Goal: Information Seeking & Learning: Learn about a topic

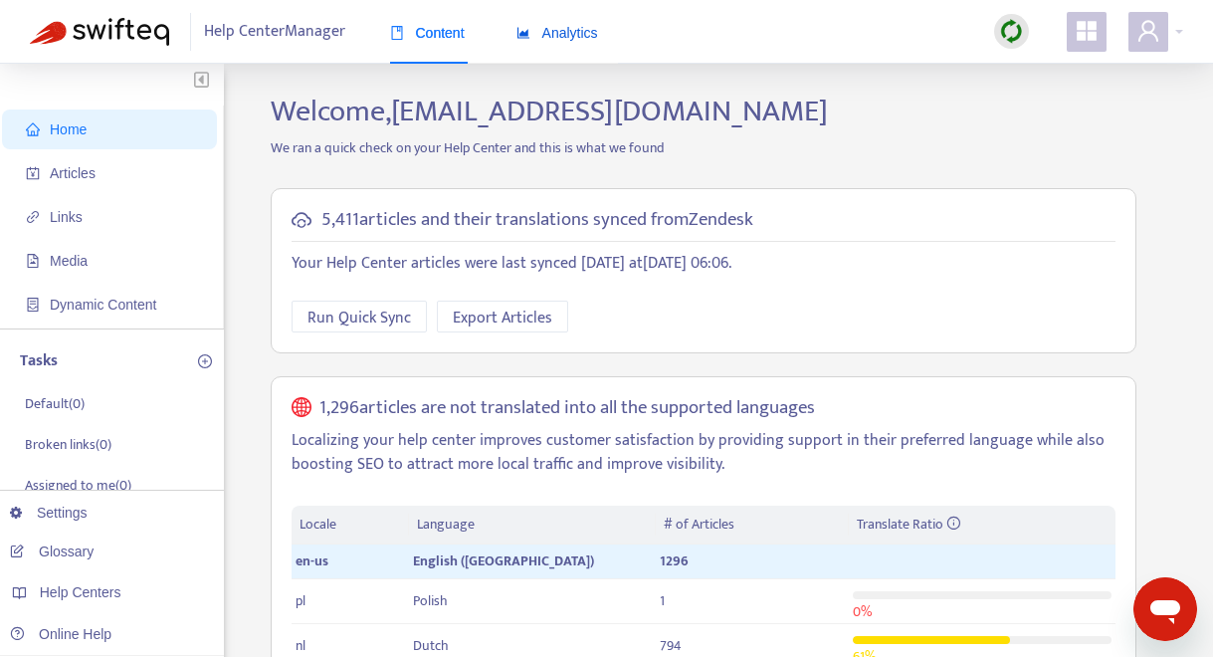
click at [579, 26] on span "Analytics" at bounding box center [557, 33] width 82 height 16
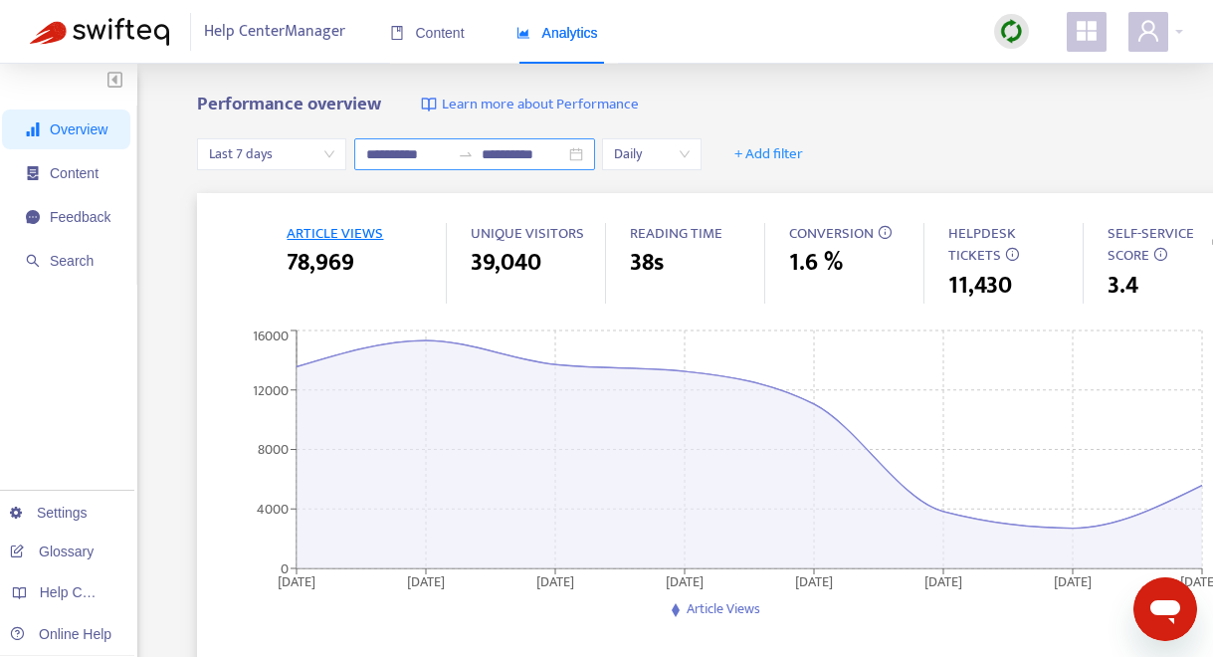
click at [585, 153] on div "**********" at bounding box center [474, 154] width 241 height 32
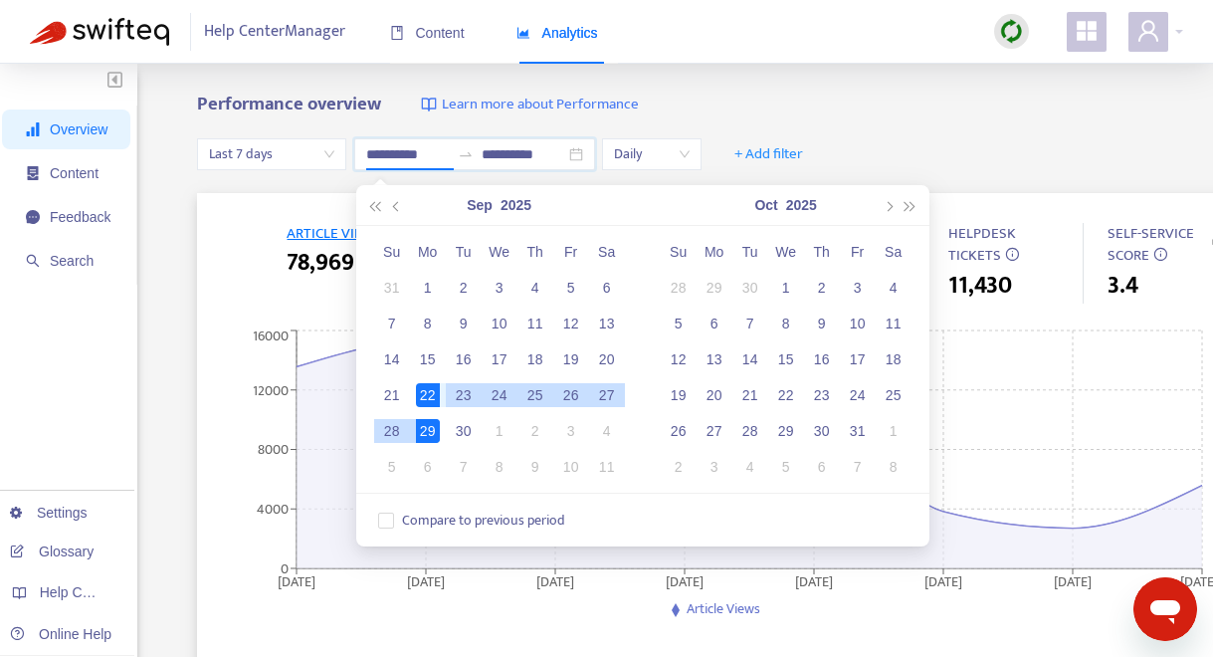
type input "**********"
click at [424, 398] on div "22" at bounding box center [428, 395] width 24 height 24
type input "**********"
click at [391, 428] on div "28" at bounding box center [392, 431] width 24 height 24
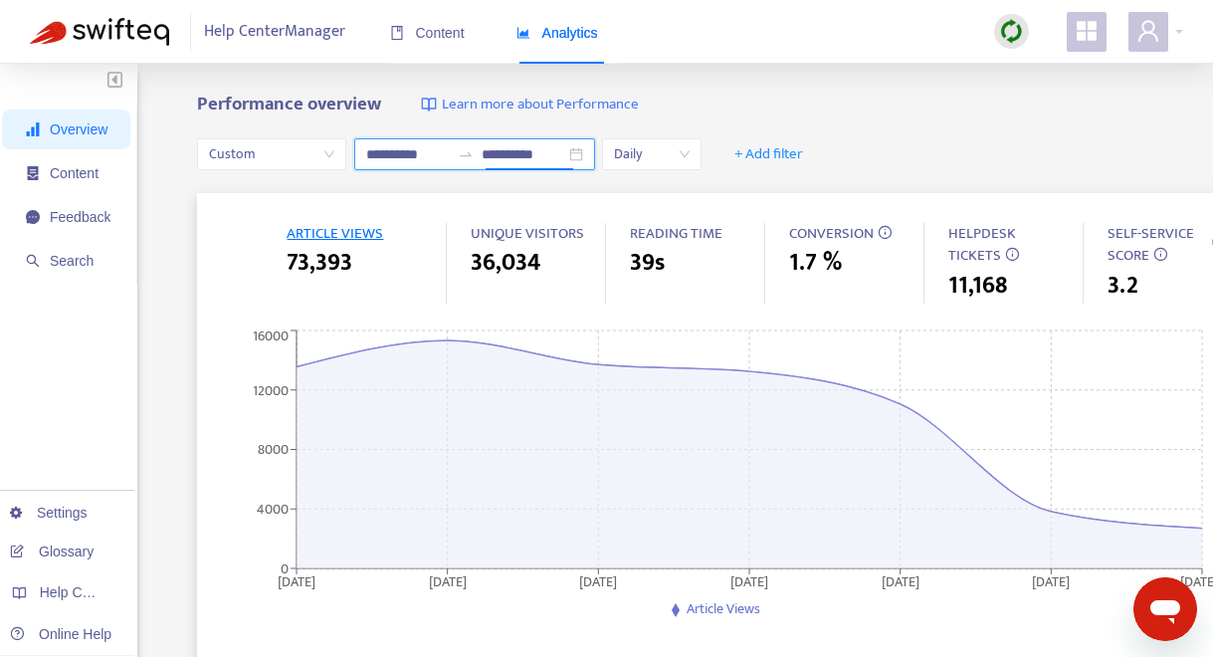
click at [585, 157] on div "**********" at bounding box center [474, 154] width 241 height 32
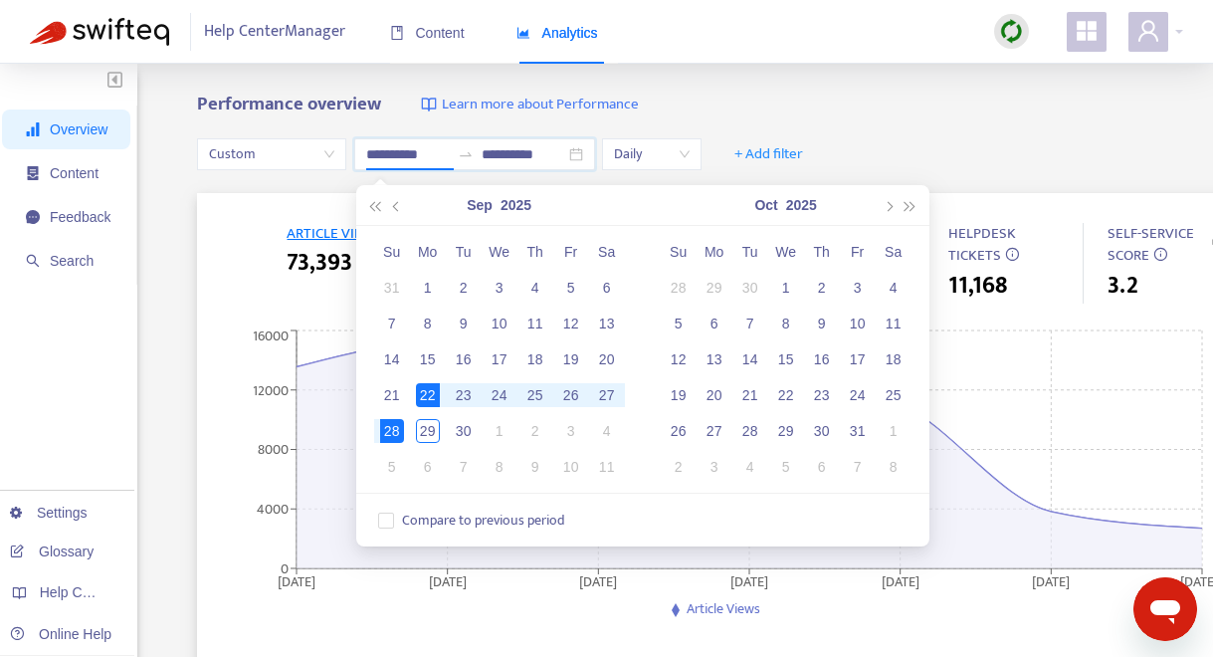
click at [1033, 119] on div "**********" at bounding box center [729, 154] width 1065 height 77
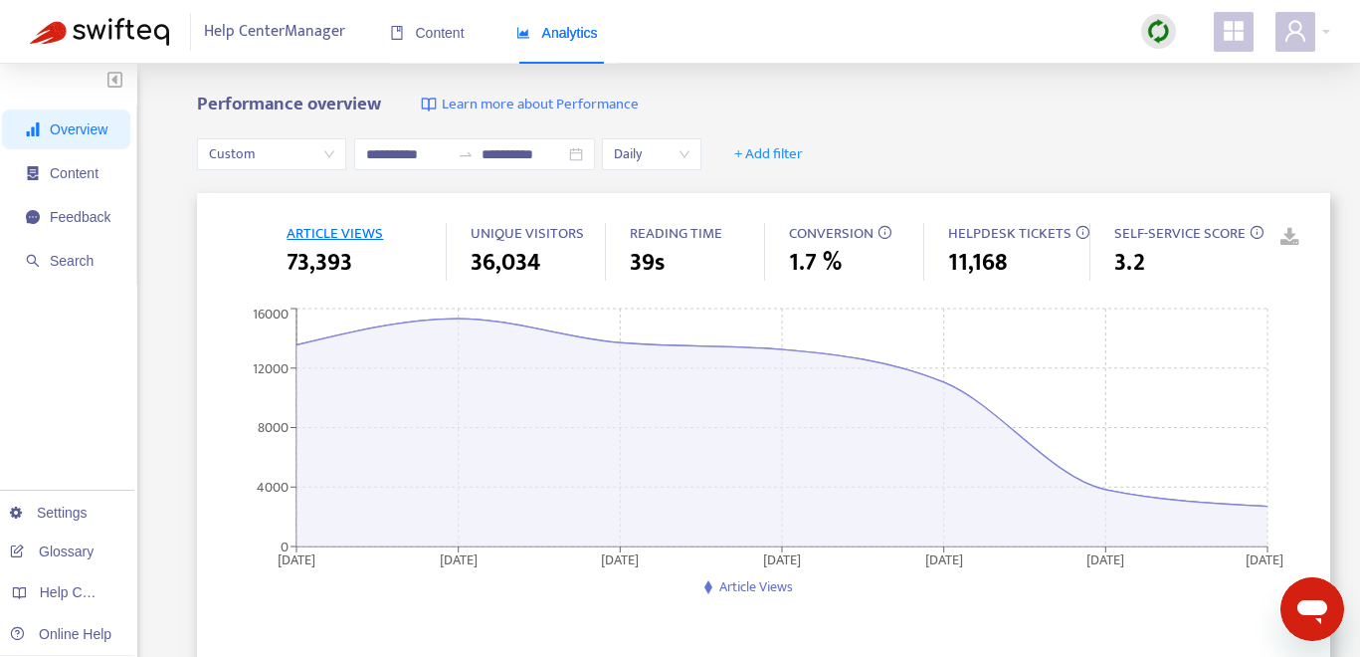
click at [1212, 241] on link at bounding box center [1276, 238] width 30 height 30
click at [795, 151] on span "+ Add filter" at bounding box center [768, 154] width 69 height 24
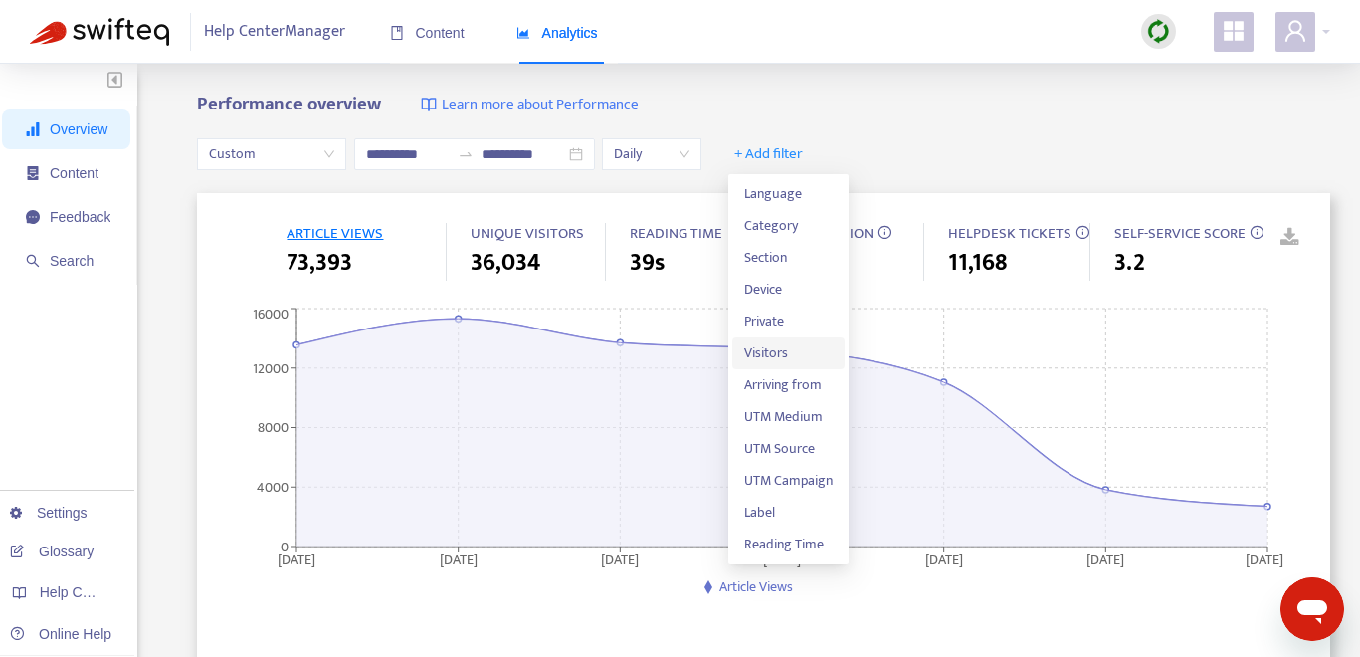
click at [793, 350] on span "Visitors" at bounding box center [788, 353] width 89 height 22
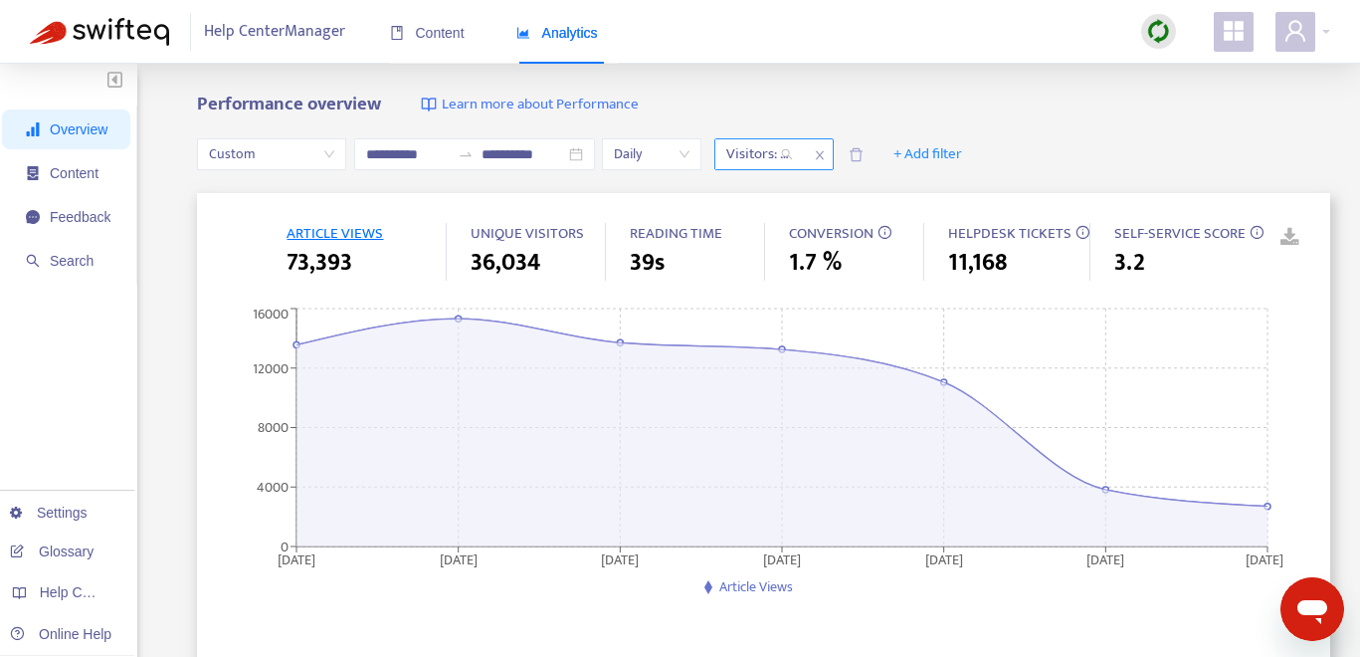
click at [796, 159] on div "Visitors: All" at bounding box center [759, 154] width 89 height 30
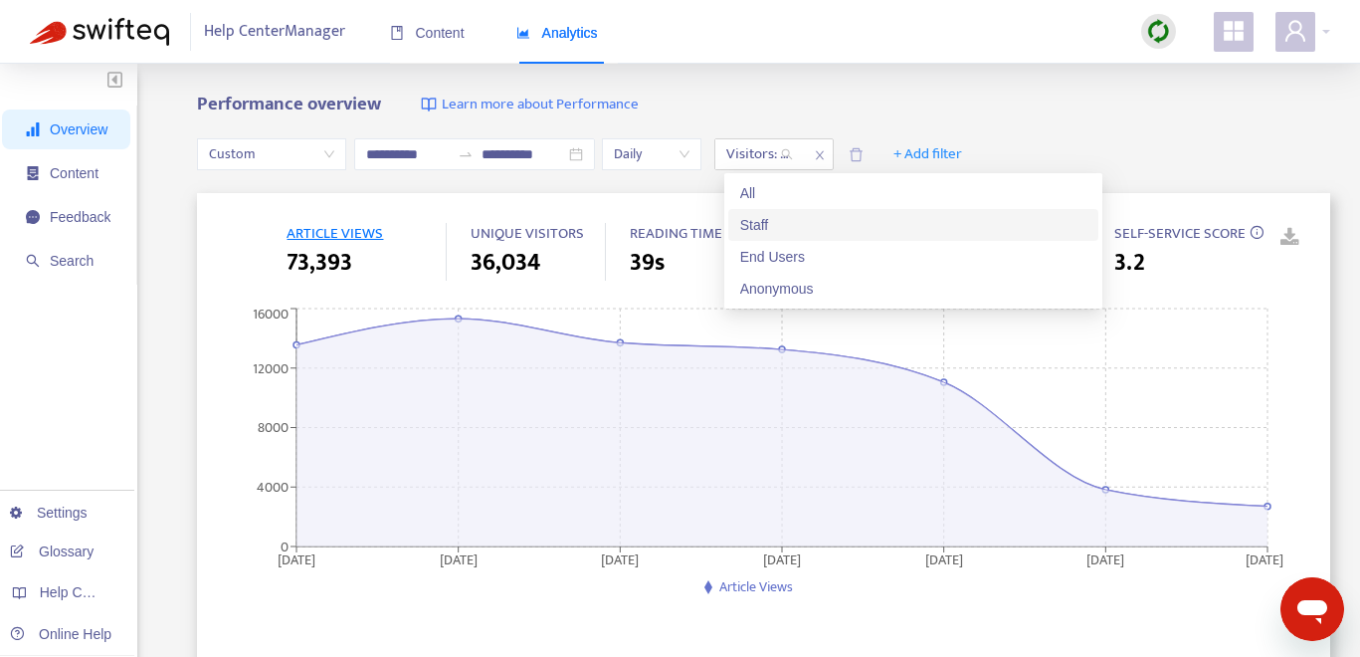
click at [798, 218] on div "Staff" at bounding box center [913, 225] width 346 height 22
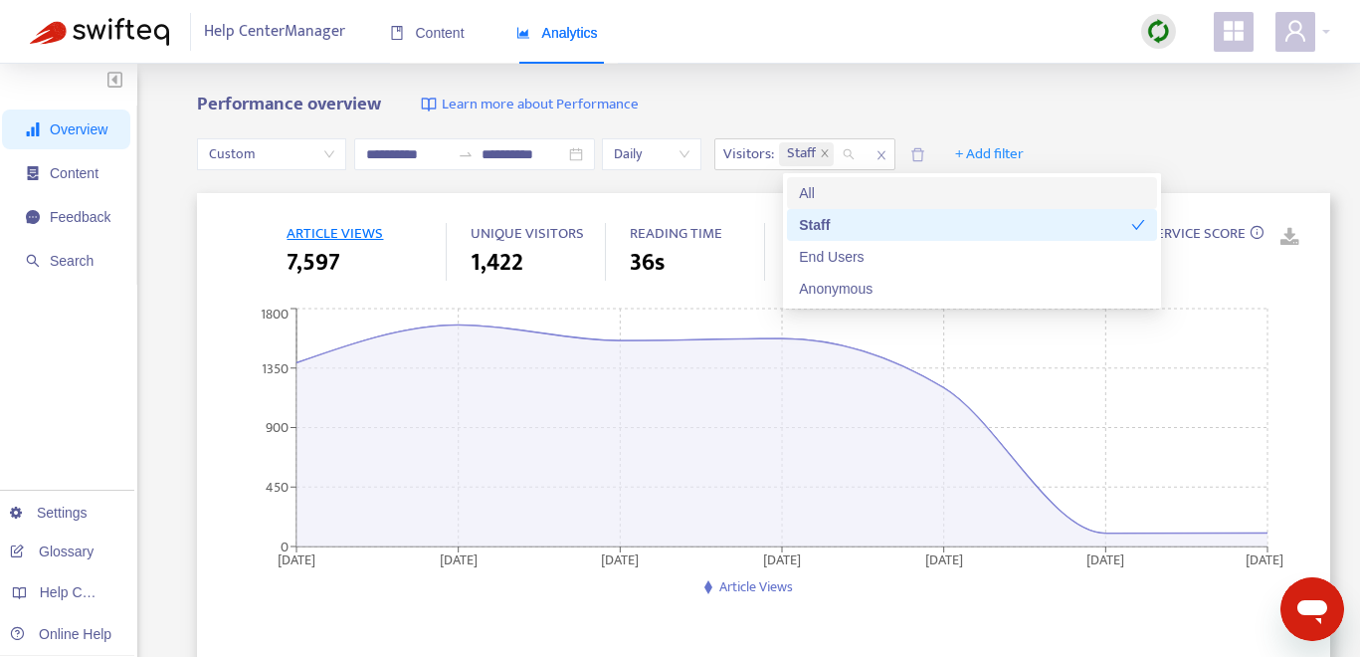
click at [966, 90] on div "**********" at bounding box center [680, 661] width 1360 height 1194
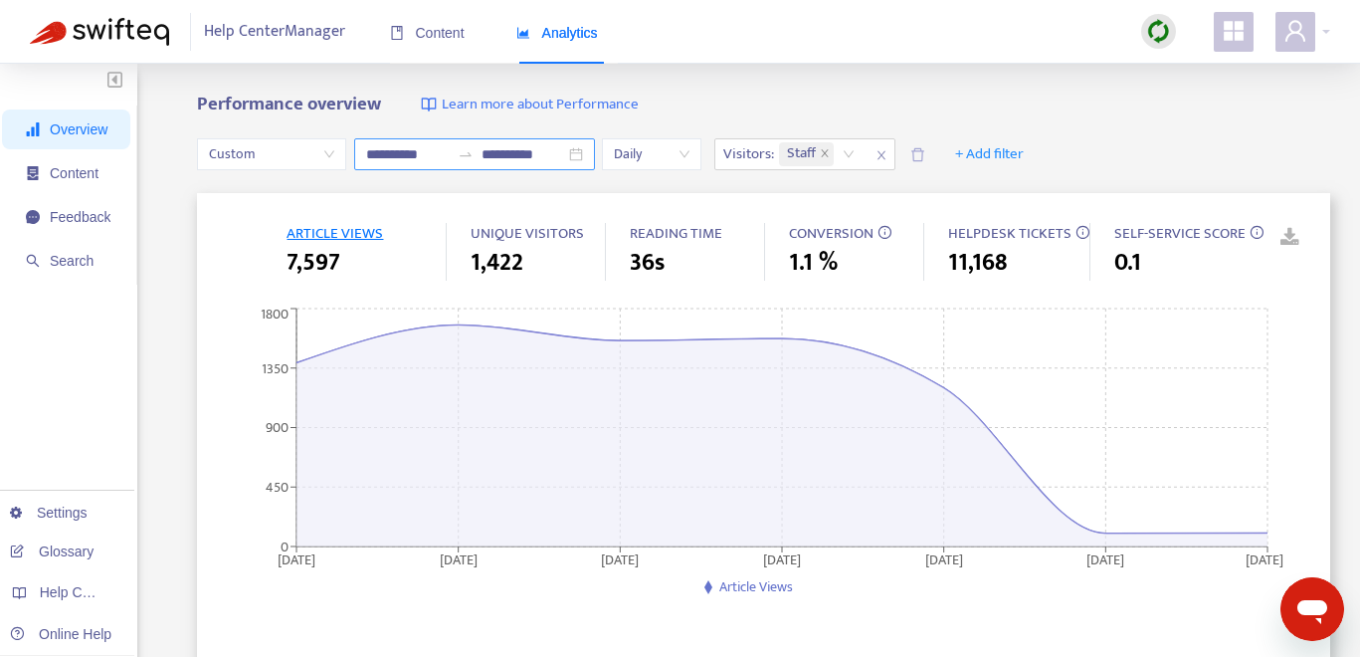
click at [586, 154] on div "**********" at bounding box center [474, 154] width 241 height 32
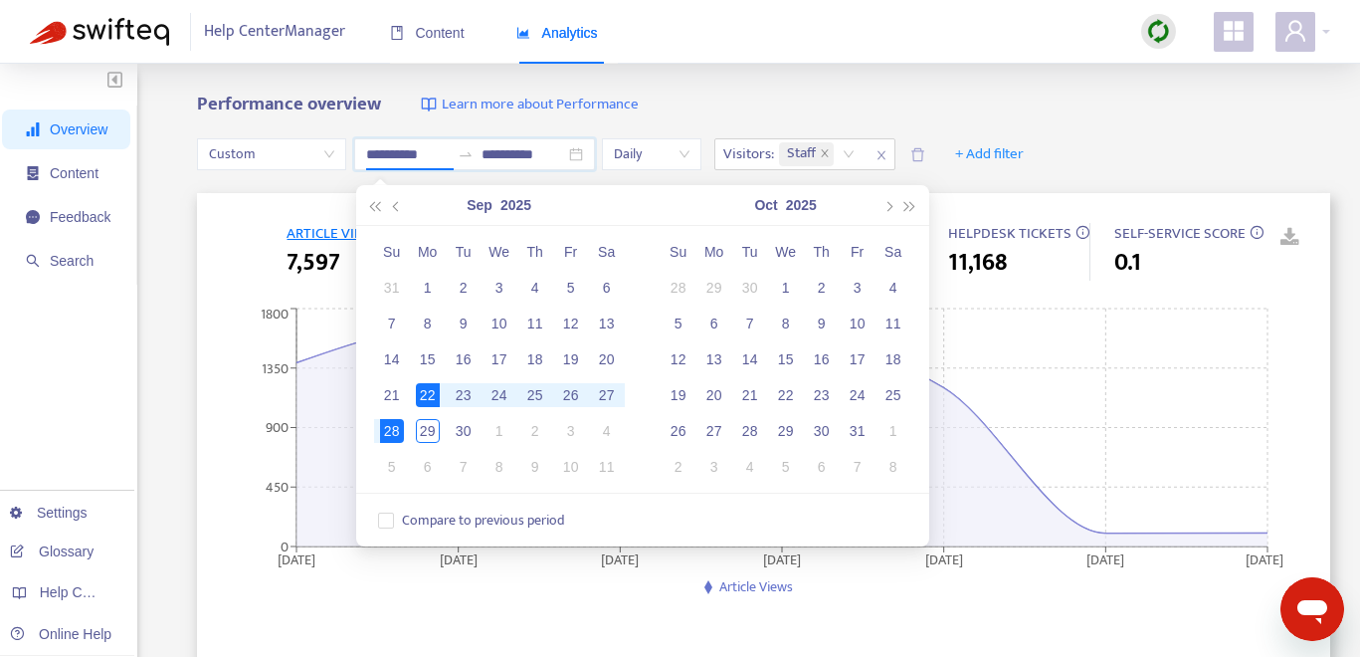
click at [1168, 138] on div "**********" at bounding box center [763, 154] width 1133 height 77
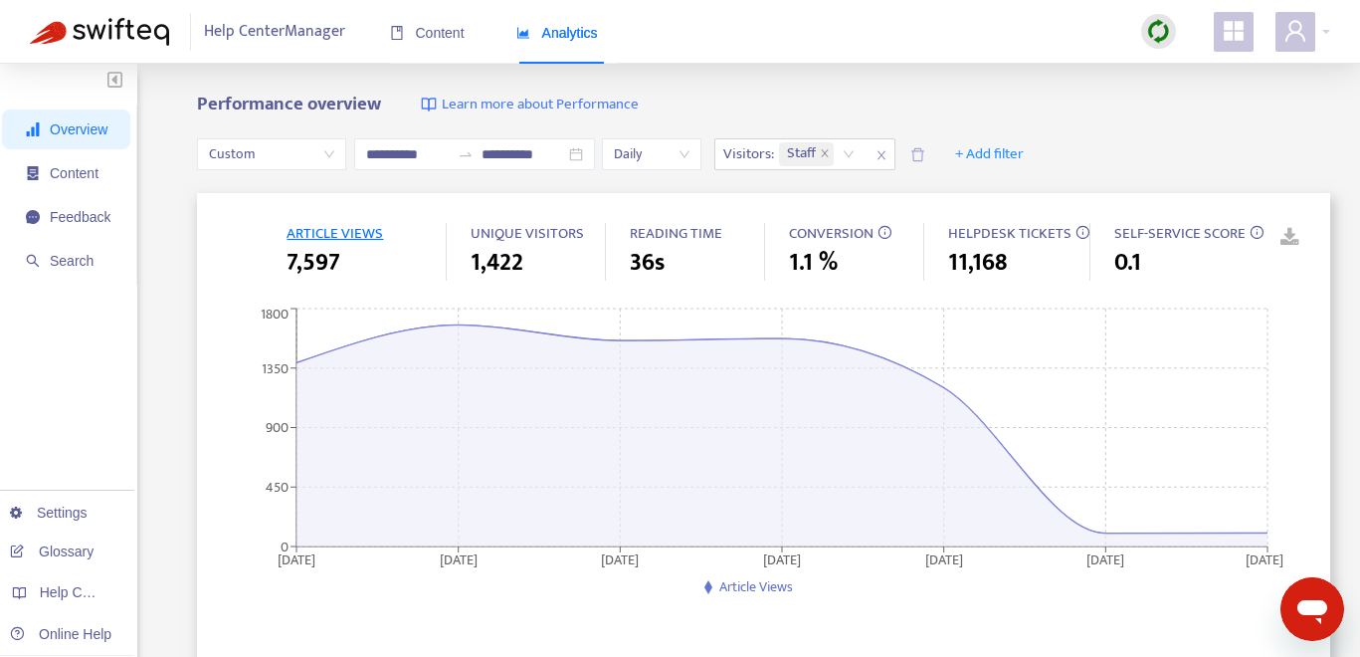
click at [1212, 239] on link at bounding box center [1276, 238] width 30 height 30
click at [888, 152] on icon "close" at bounding box center [882, 155] width 12 height 12
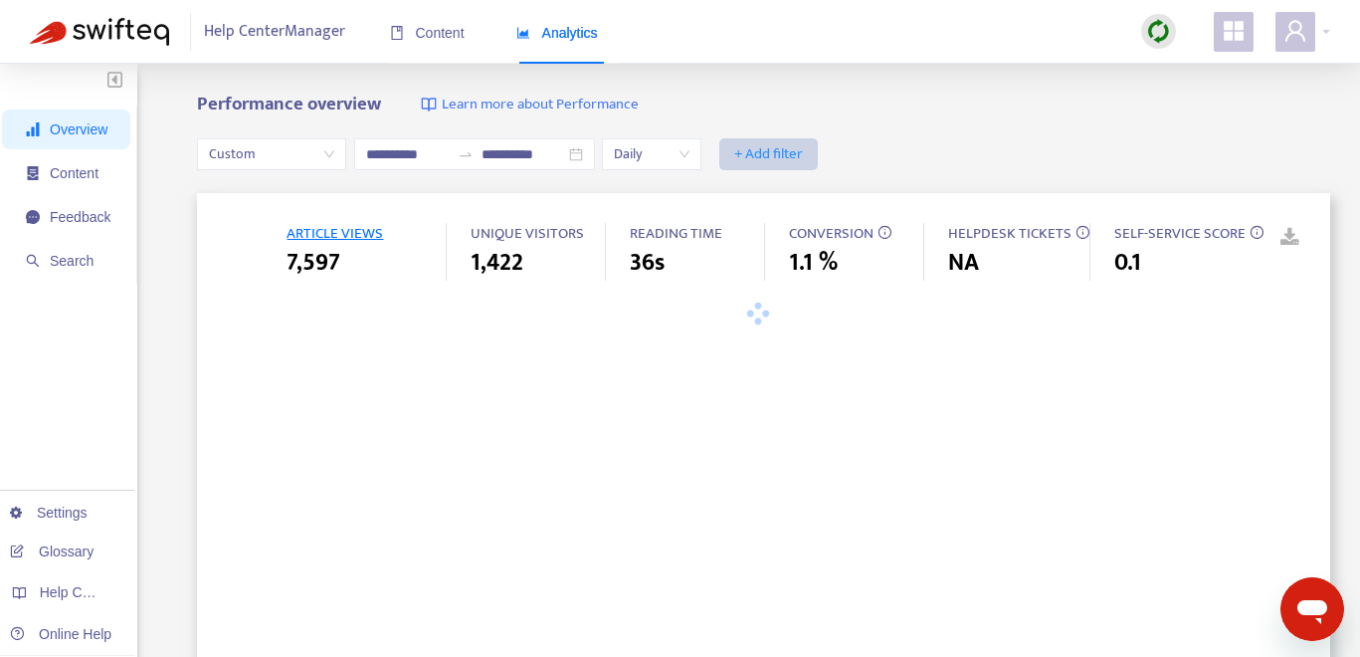
click at [790, 160] on span "+ Add filter" at bounding box center [768, 154] width 69 height 24
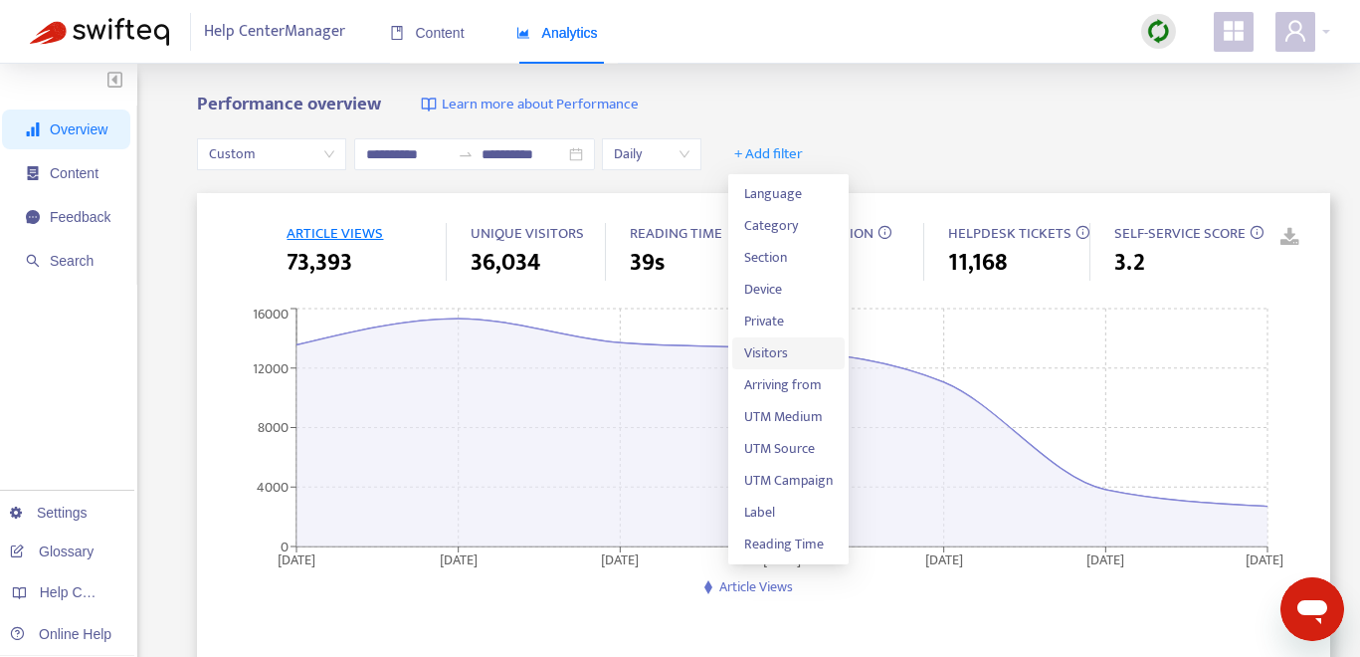
click at [793, 344] on span "Visitors" at bounding box center [788, 353] width 89 height 22
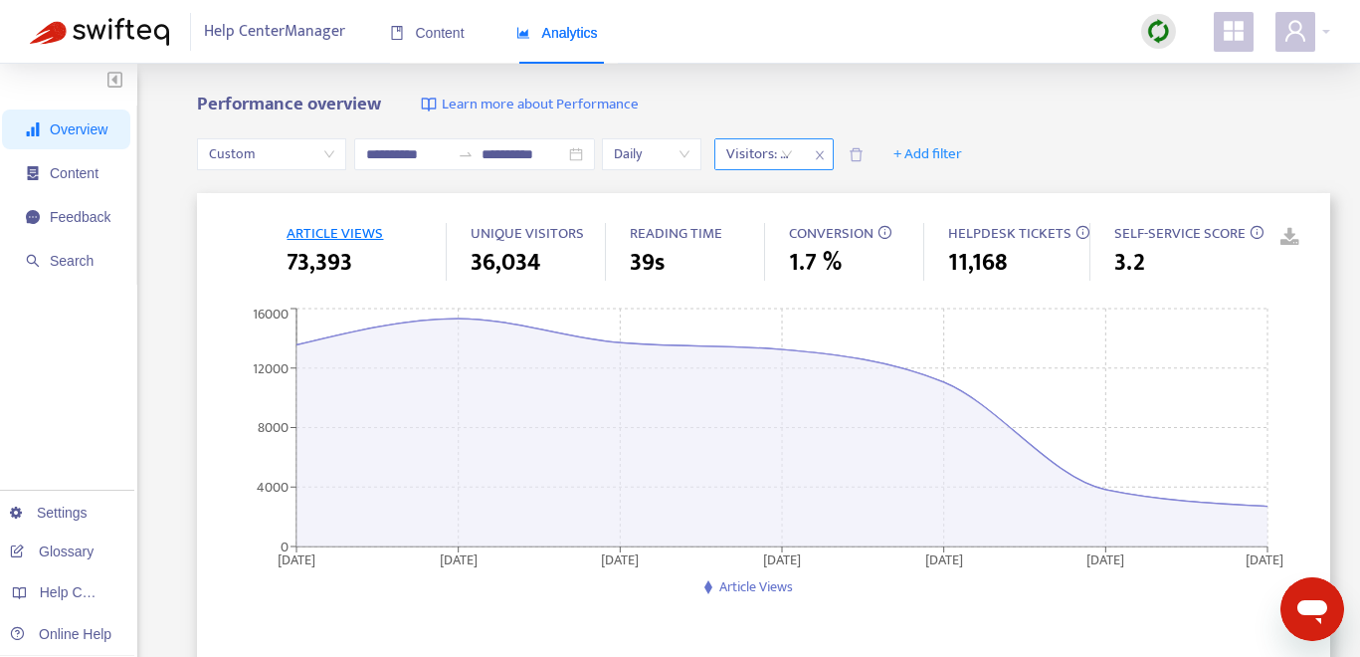
click at [793, 157] on div "Visitors: All" at bounding box center [759, 154] width 89 height 30
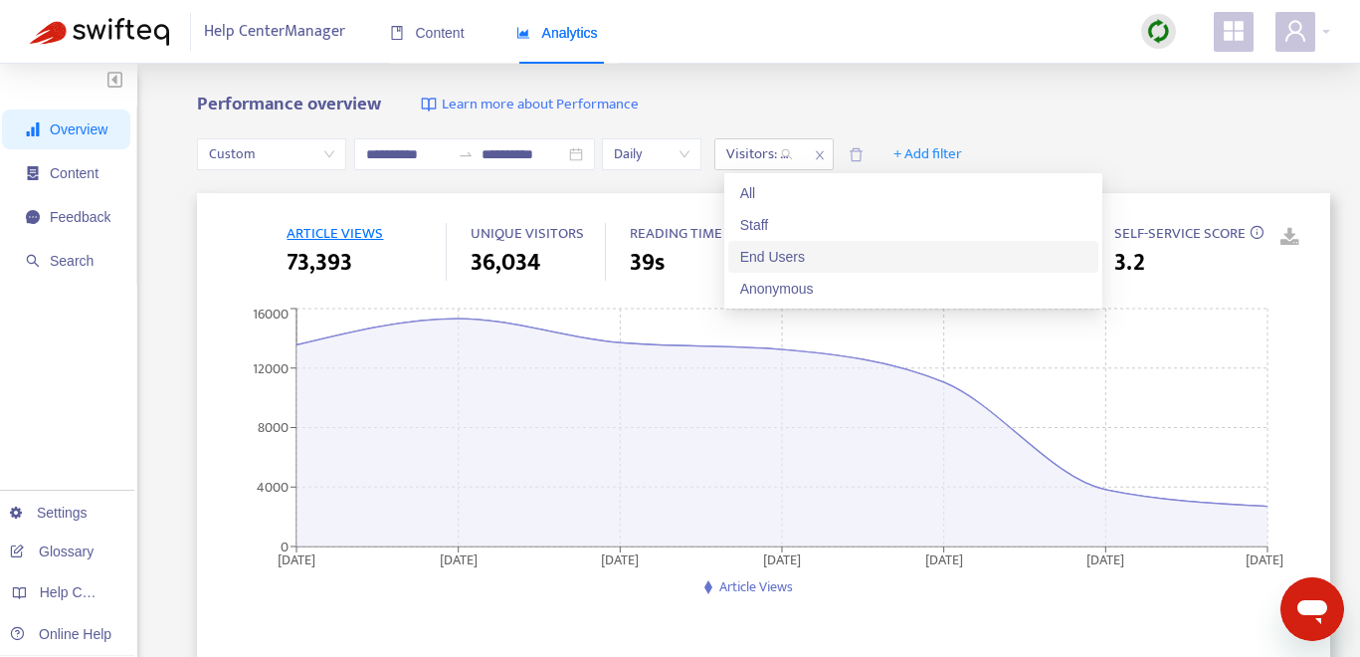
click at [802, 254] on div "End Users" at bounding box center [913, 257] width 346 height 22
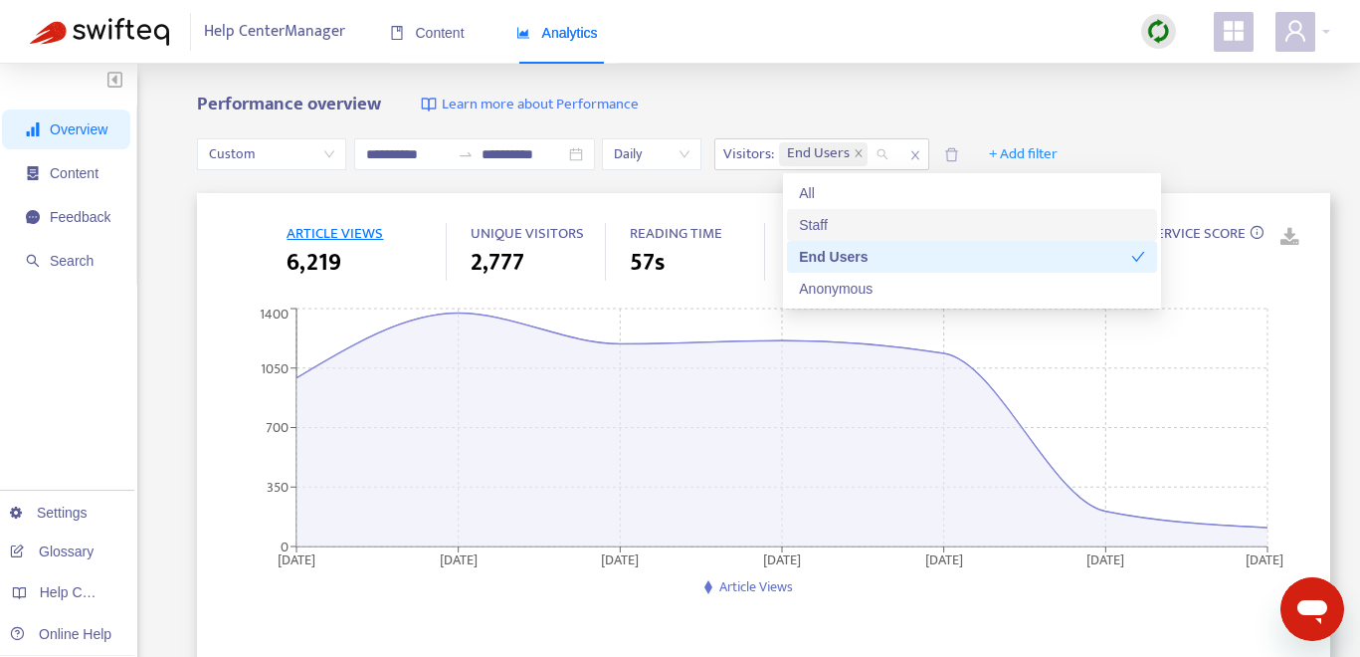
click at [952, 102] on div "Performance overview Learn more about Performance" at bounding box center [763, 105] width 1133 height 23
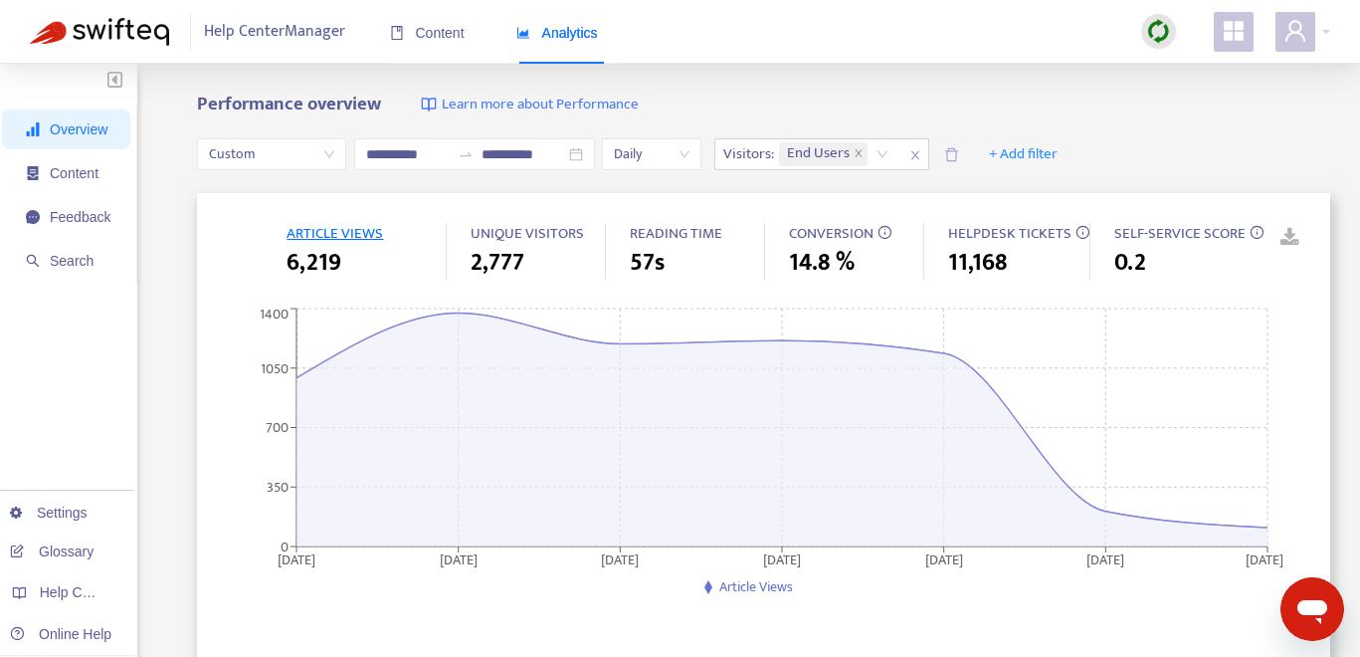
click at [1212, 236] on link at bounding box center [1276, 238] width 30 height 30
click at [919, 153] on icon "close" at bounding box center [915, 155] width 8 height 9
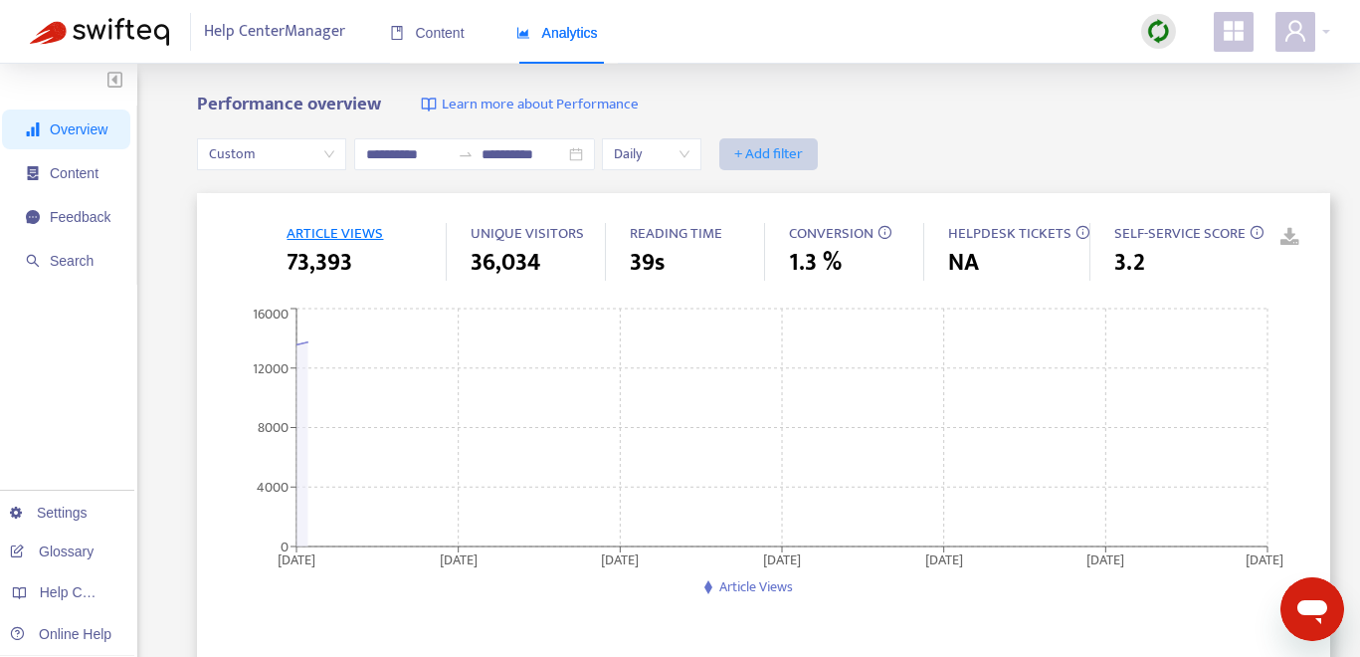
click at [781, 158] on span "+ Add filter" at bounding box center [768, 154] width 69 height 24
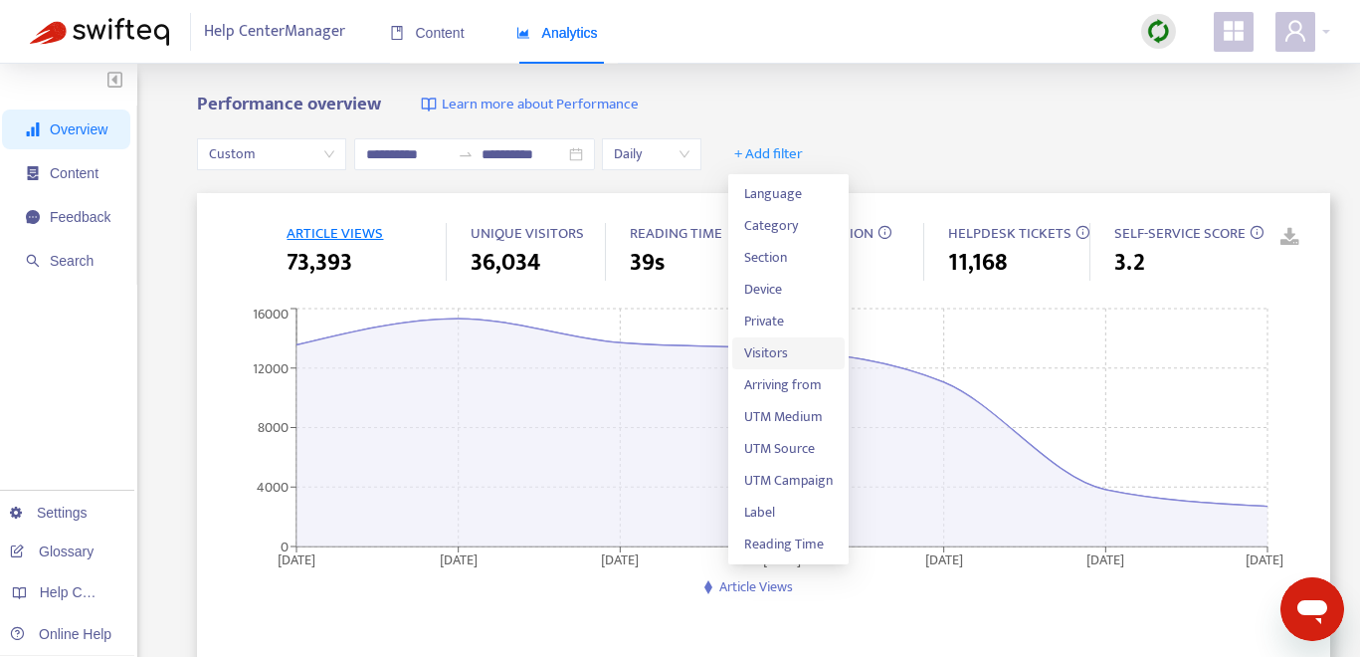
click at [800, 357] on span "Visitors" at bounding box center [788, 353] width 89 height 22
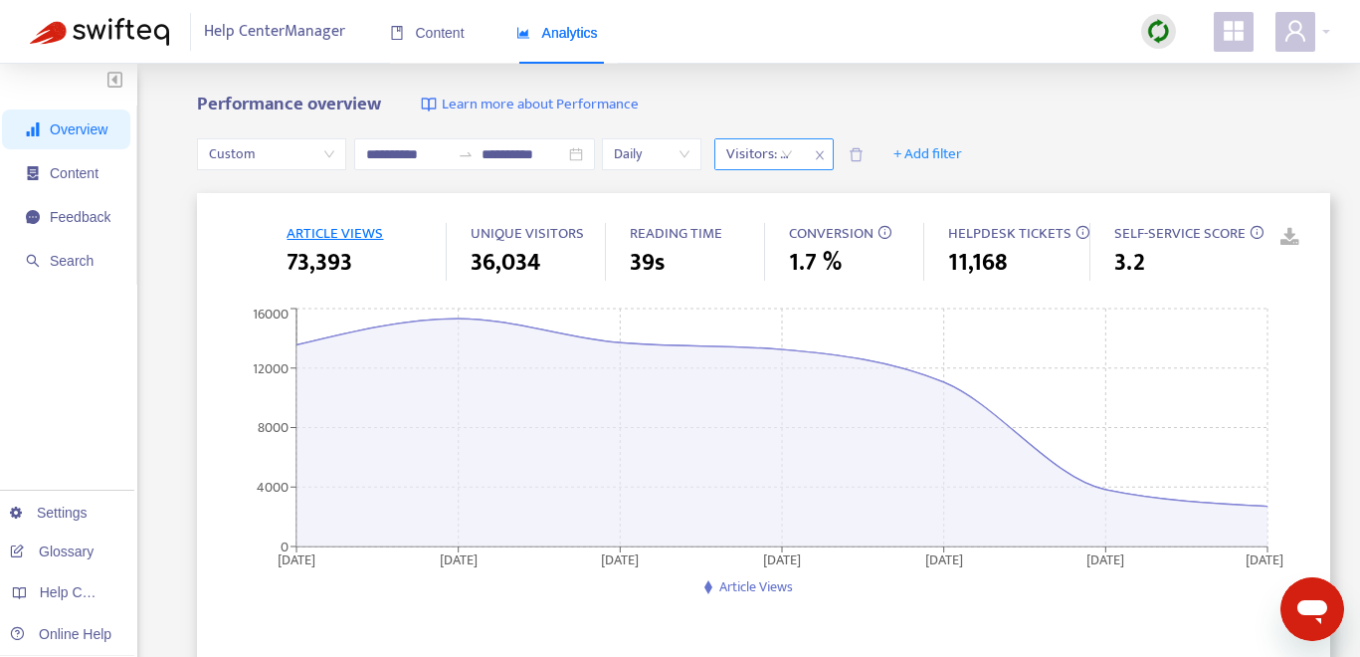
click at [797, 154] on div "Visitors: All" at bounding box center [759, 154] width 89 height 30
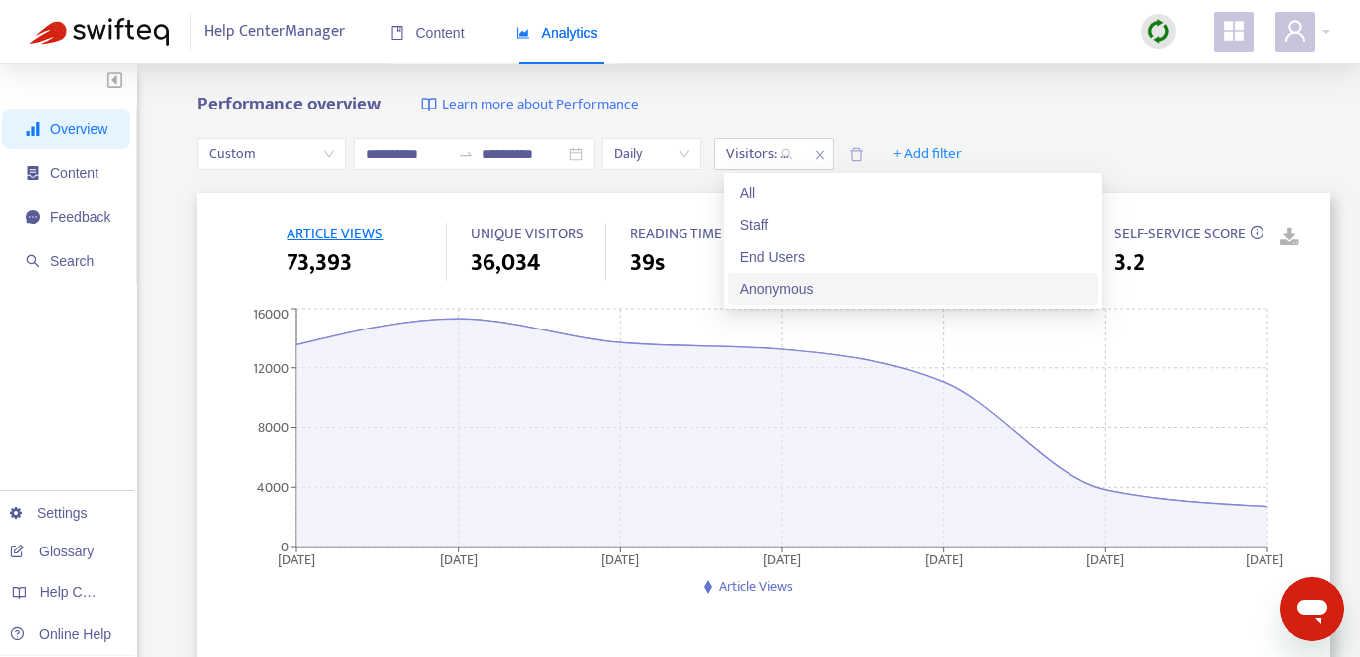
click at [813, 286] on div "Anonymous" at bounding box center [913, 289] width 346 height 22
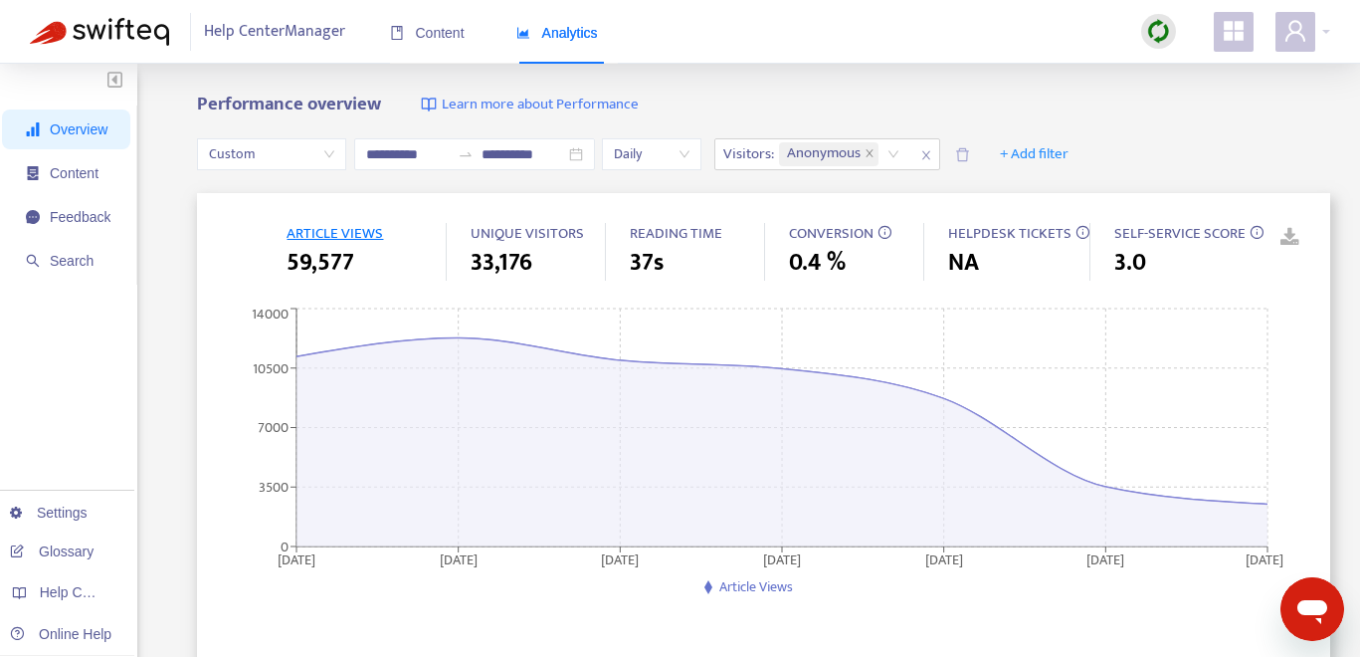
click at [841, 113] on div "Performance overview Learn more about Performance" at bounding box center [763, 105] width 1133 height 23
click at [1212, 235] on link at bounding box center [1276, 238] width 30 height 30
click at [932, 151] on icon "close" at bounding box center [926, 155] width 12 height 12
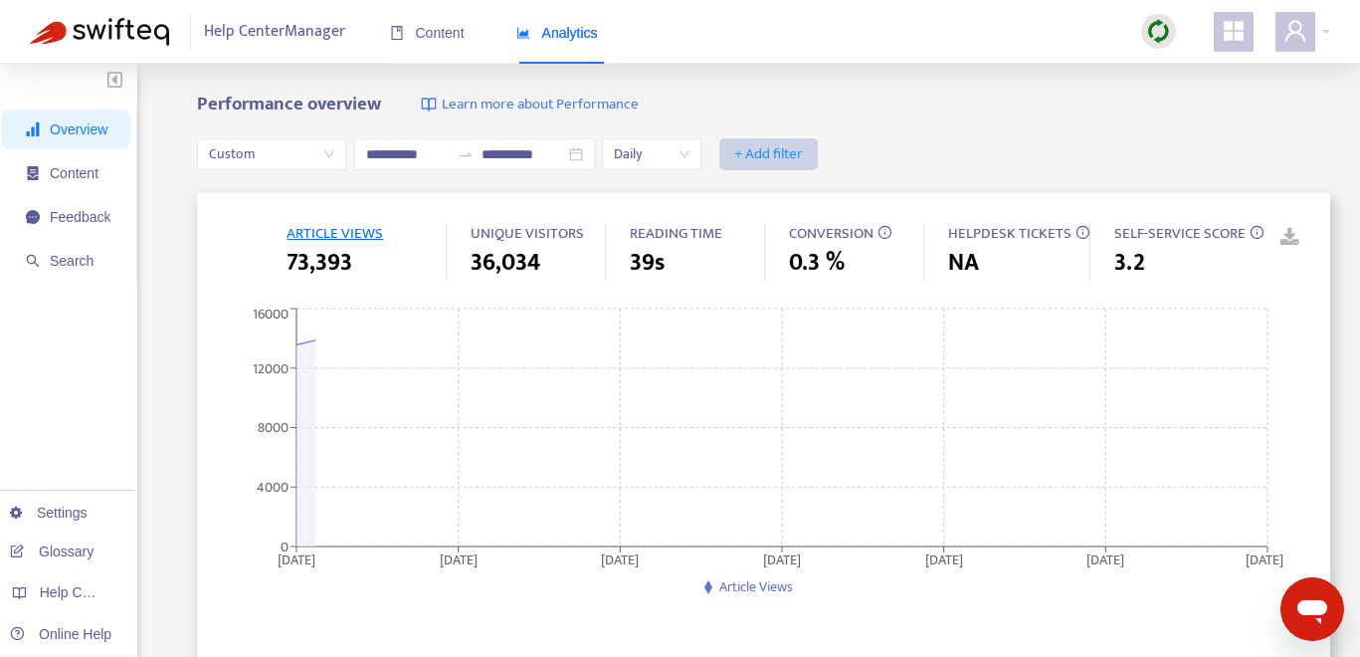
click at [783, 153] on span "+ Add filter" at bounding box center [768, 154] width 69 height 24
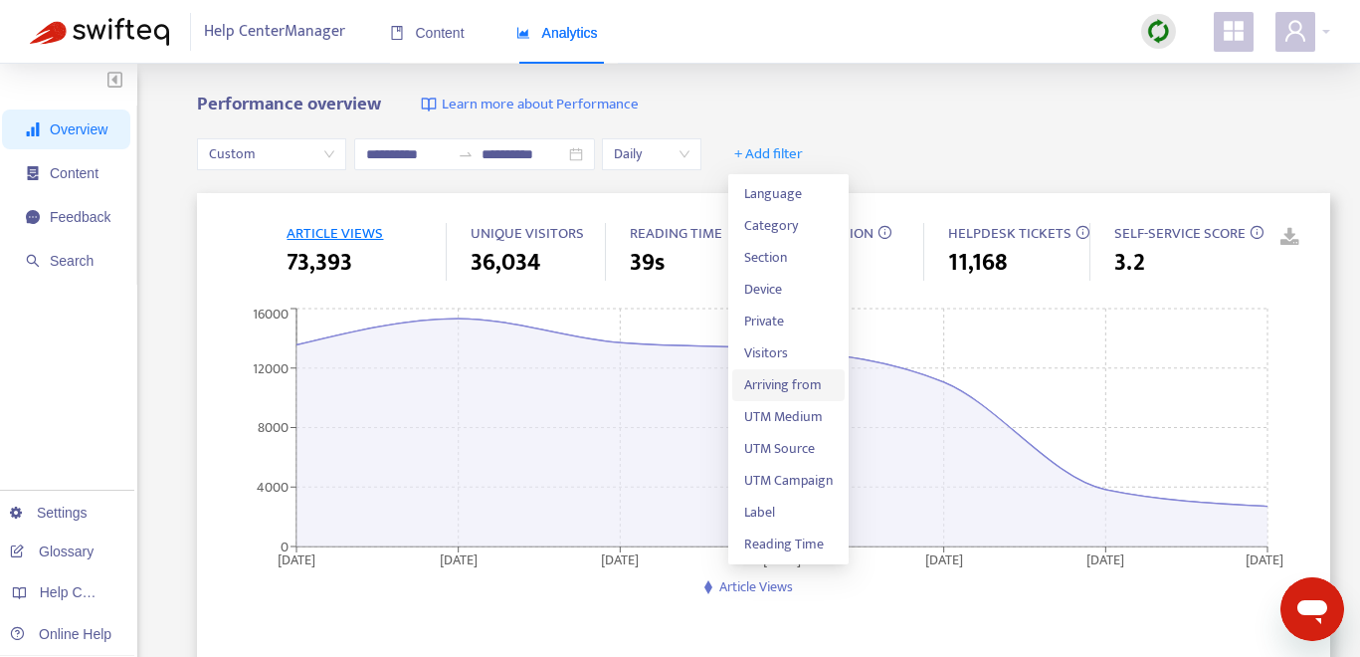
click at [807, 386] on span "Arriving from" at bounding box center [788, 385] width 89 height 22
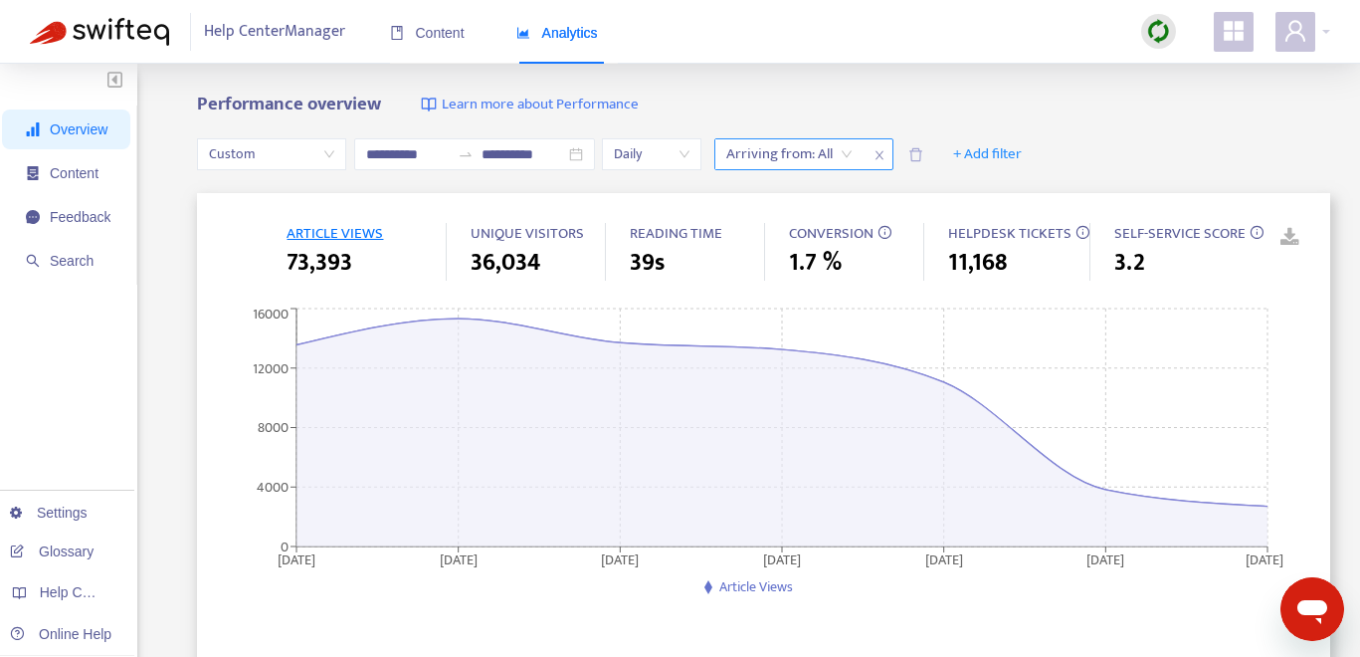
click at [855, 160] on div "Arriving from: All" at bounding box center [789, 154] width 148 height 30
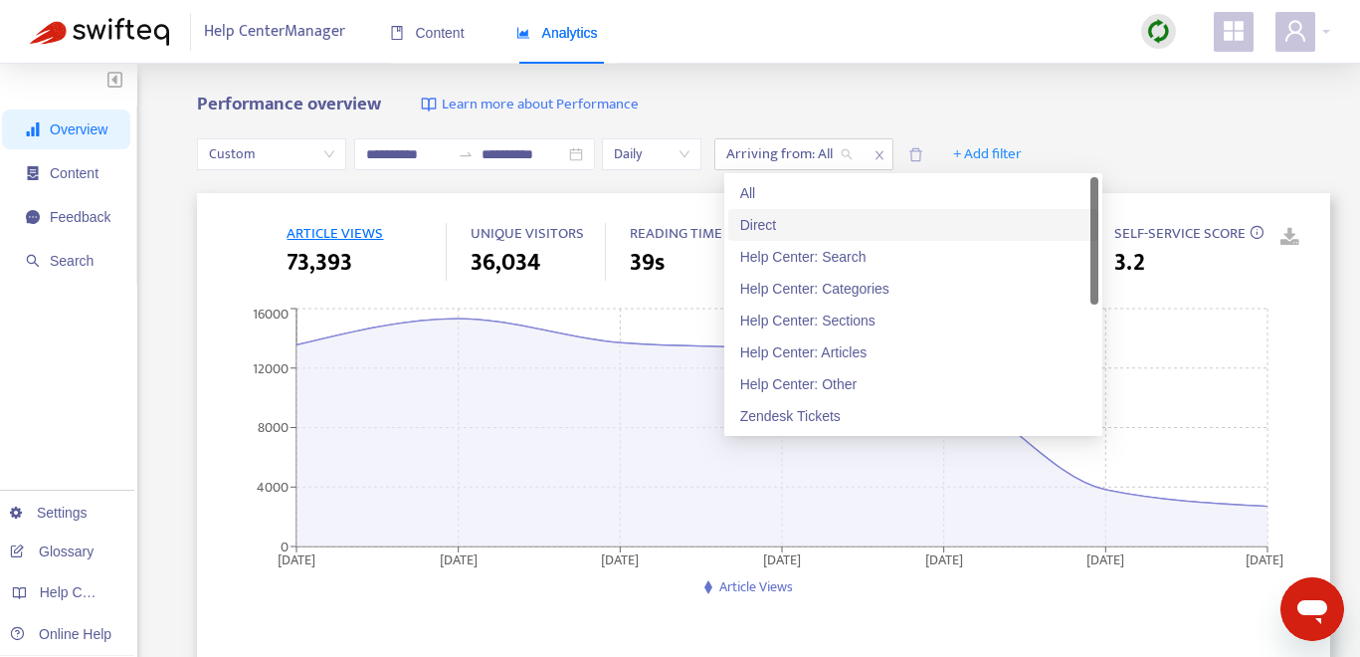
click at [859, 223] on div "Direct" at bounding box center [913, 225] width 346 height 22
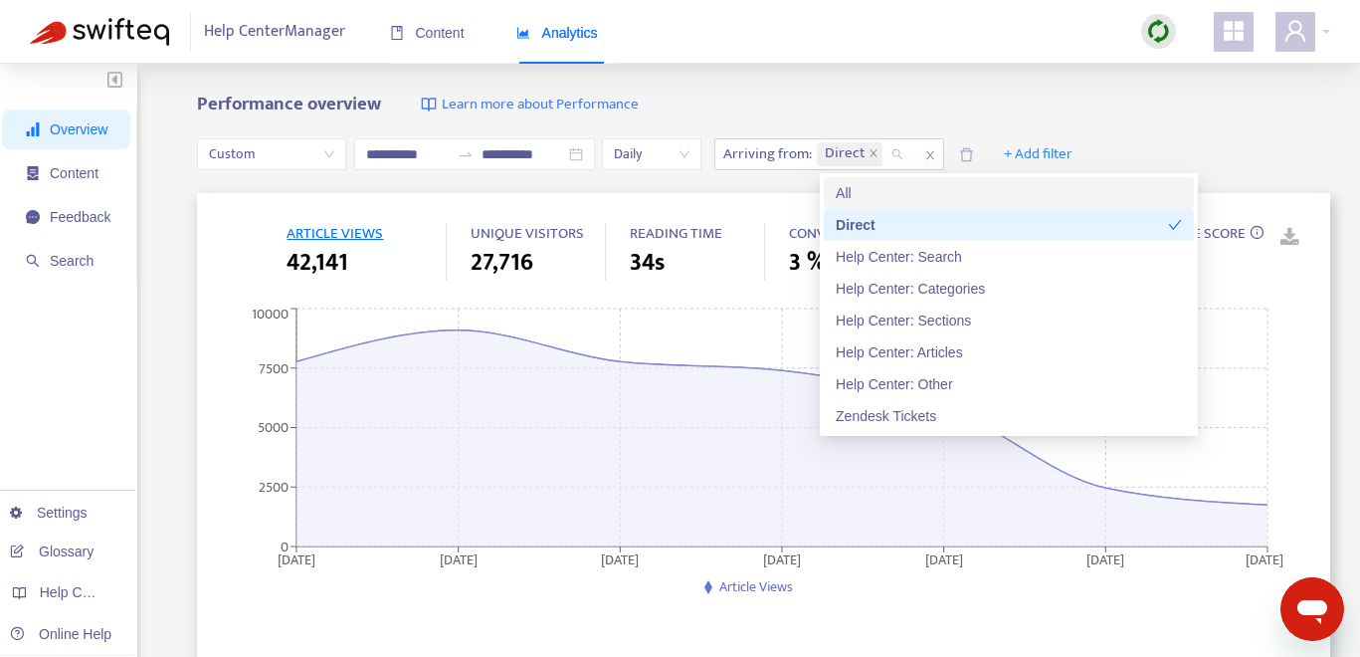
click at [934, 82] on div "**********" at bounding box center [680, 661] width 1360 height 1194
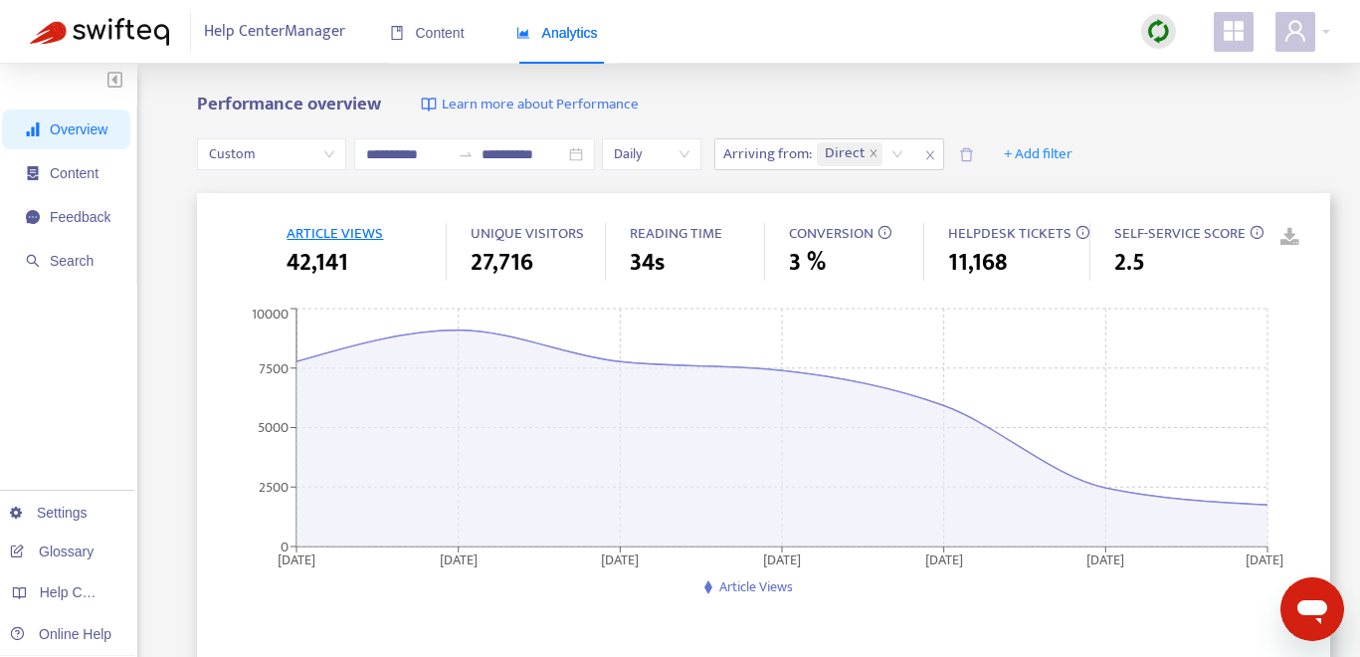
click at [1212, 239] on link at bounding box center [1276, 238] width 30 height 30
click at [115, 219] on li "Feedback" at bounding box center [66, 217] width 128 height 40
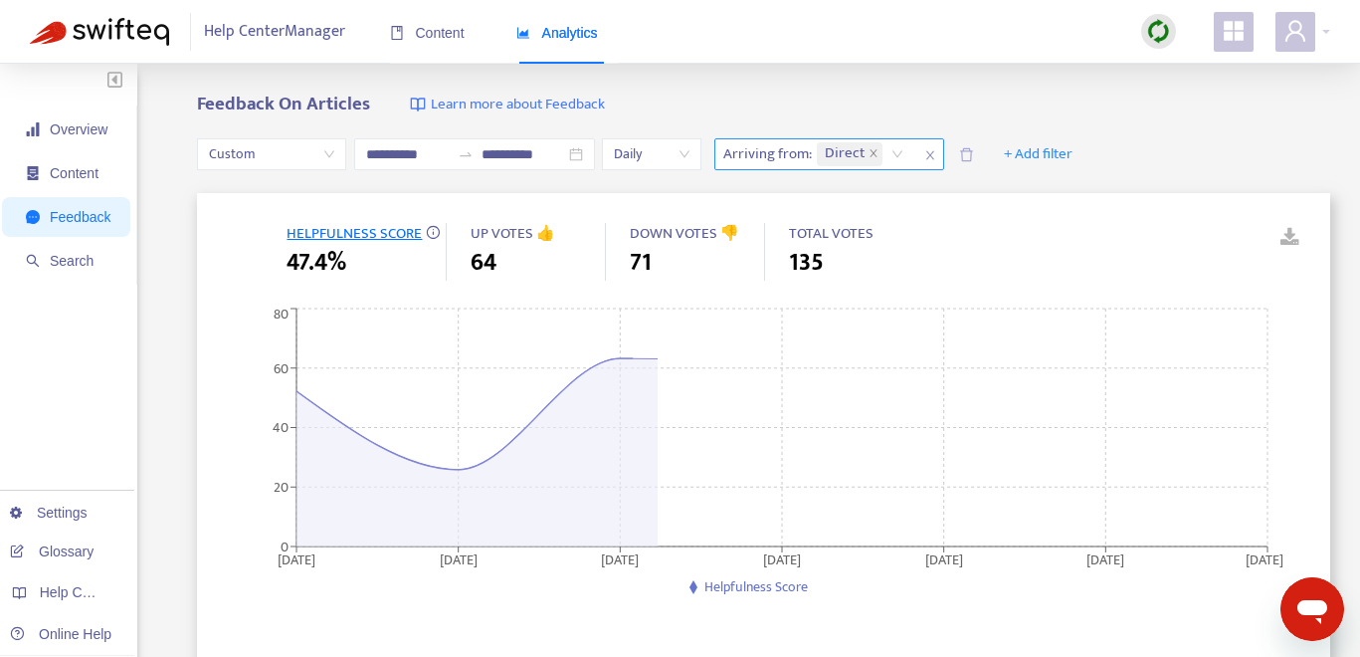
click at [936, 151] on icon "close" at bounding box center [930, 155] width 12 height 12
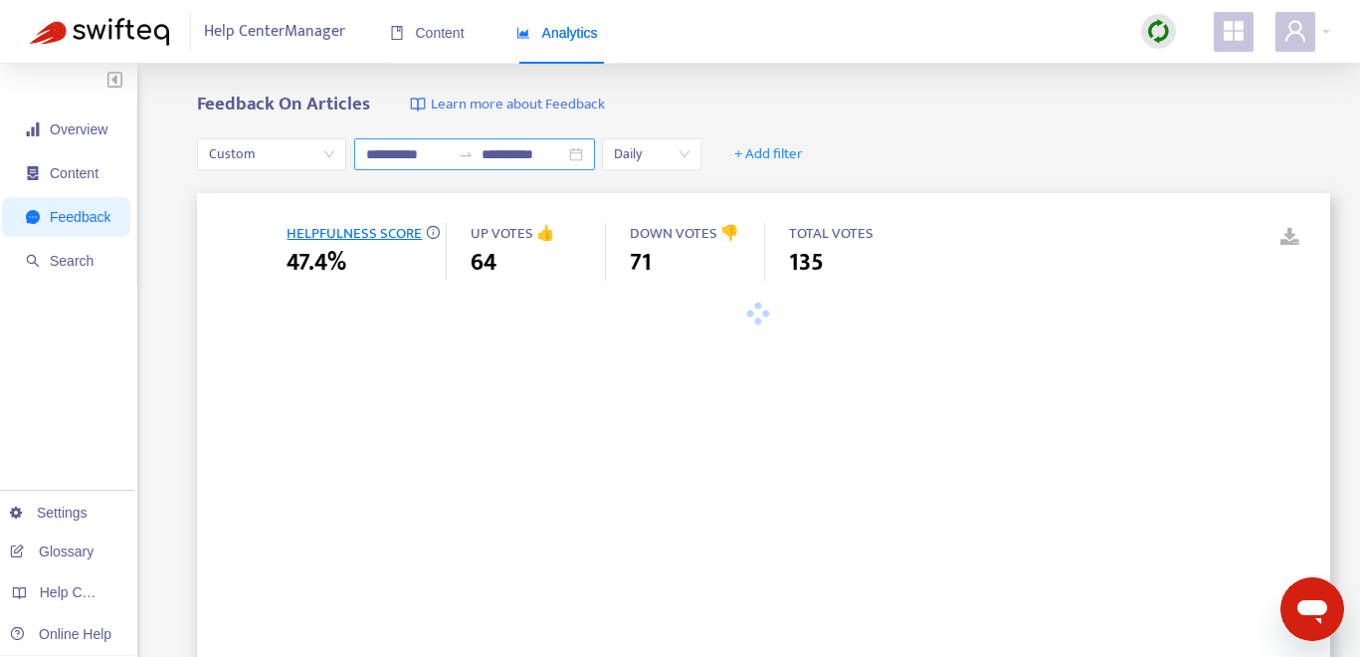
click at [584, 158] on div "**********" at bounding box center [474, 154] width 241 height 32
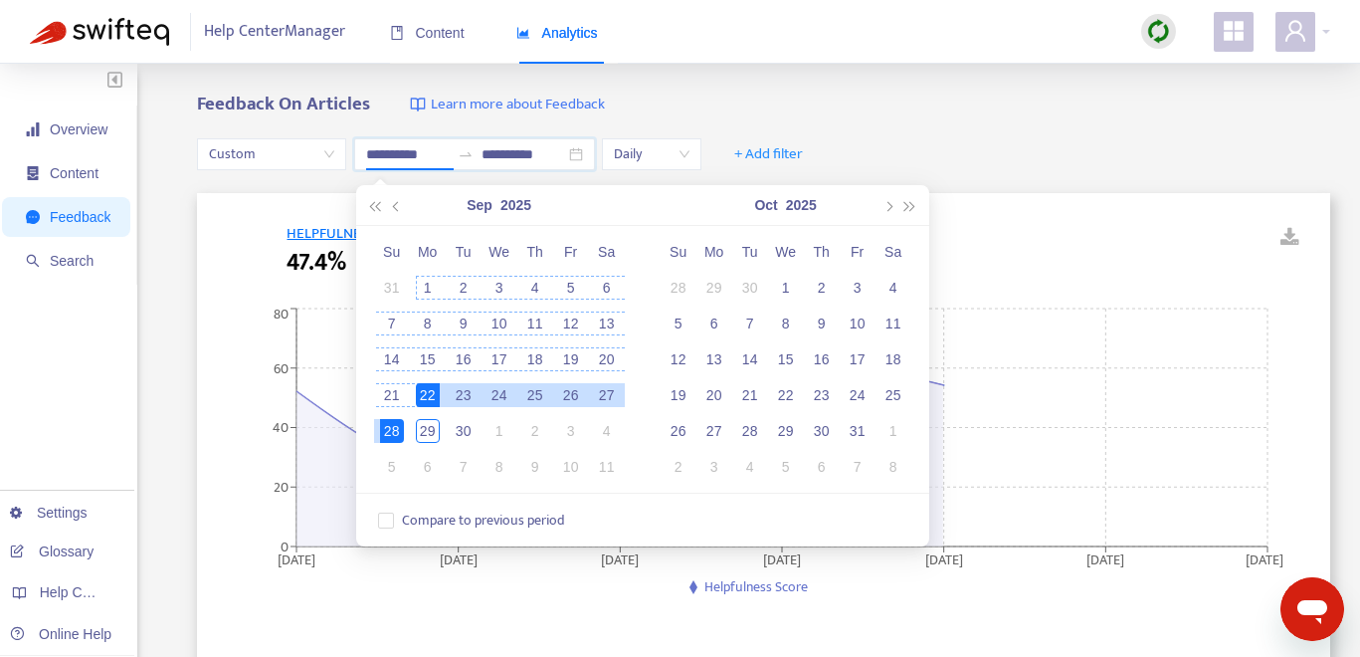
type input "**********"
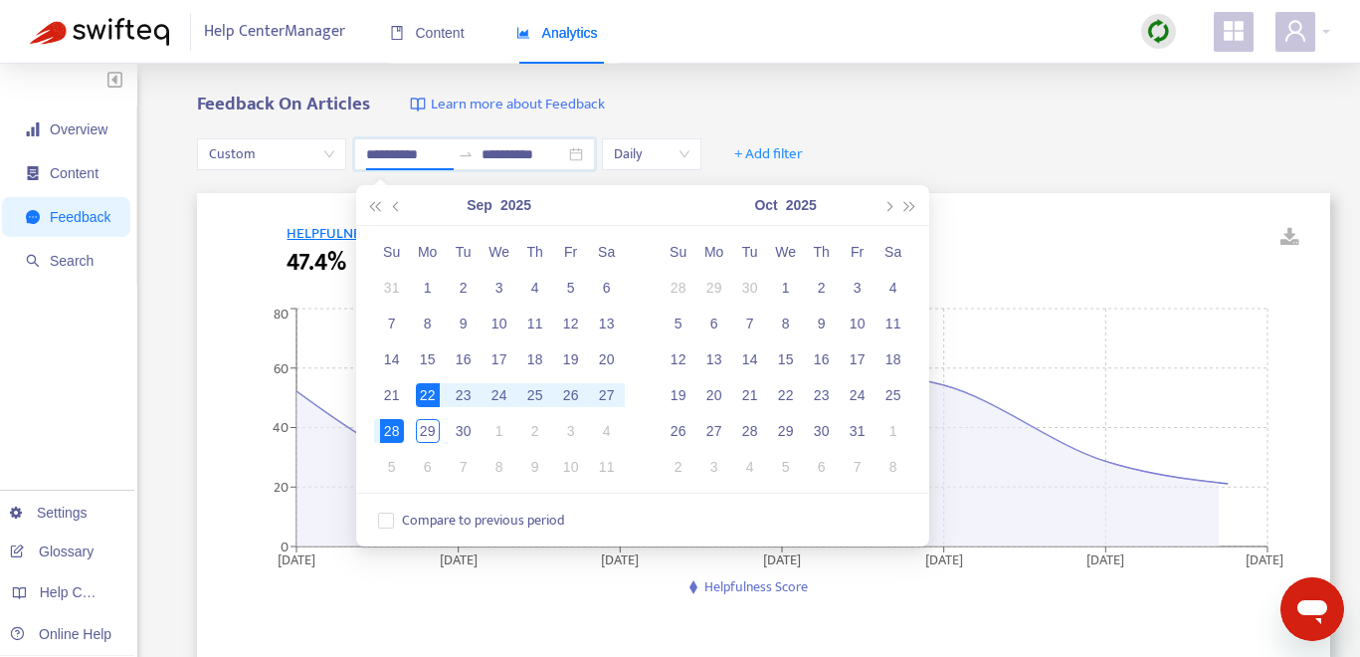
click at [1011, 85] on div "**********" at bounding box center [680, 661] width 1360 height 1194
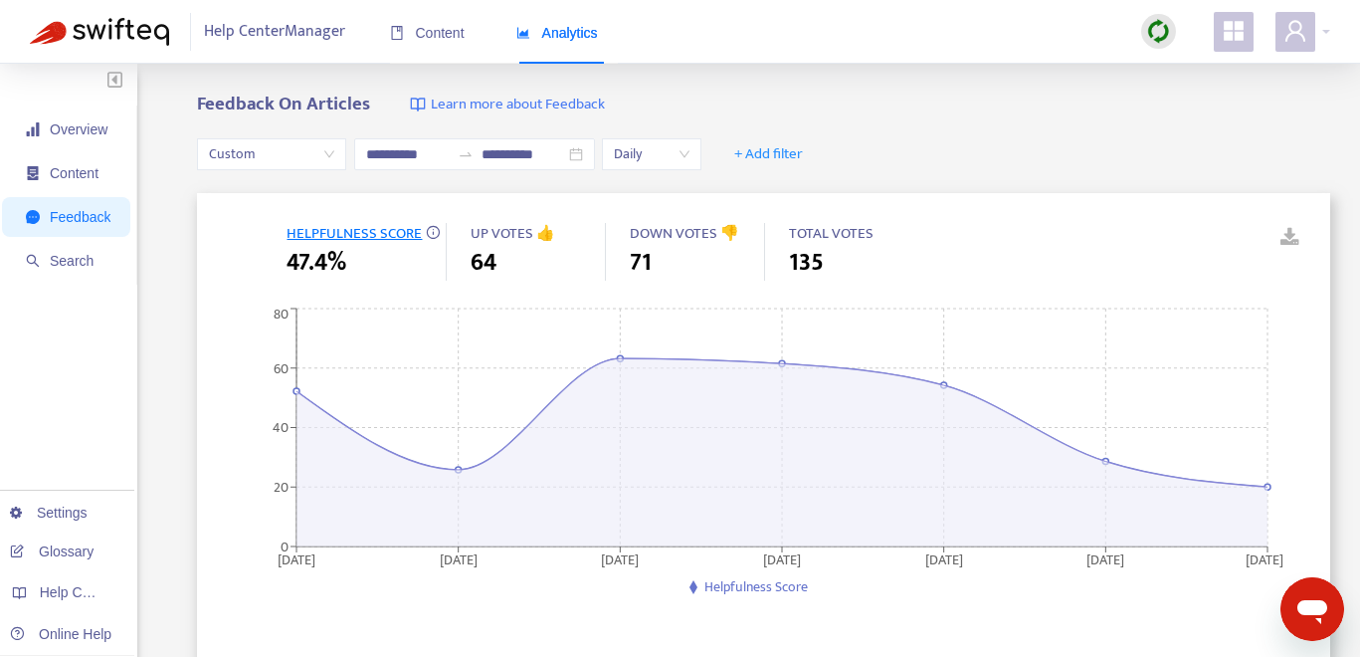
click at [1212, 234] on link at bounding box center [1276, 238] width 30 height 30
click at [65, 270] on span "Search" at bounding box center [68, 261] width 85 height 40
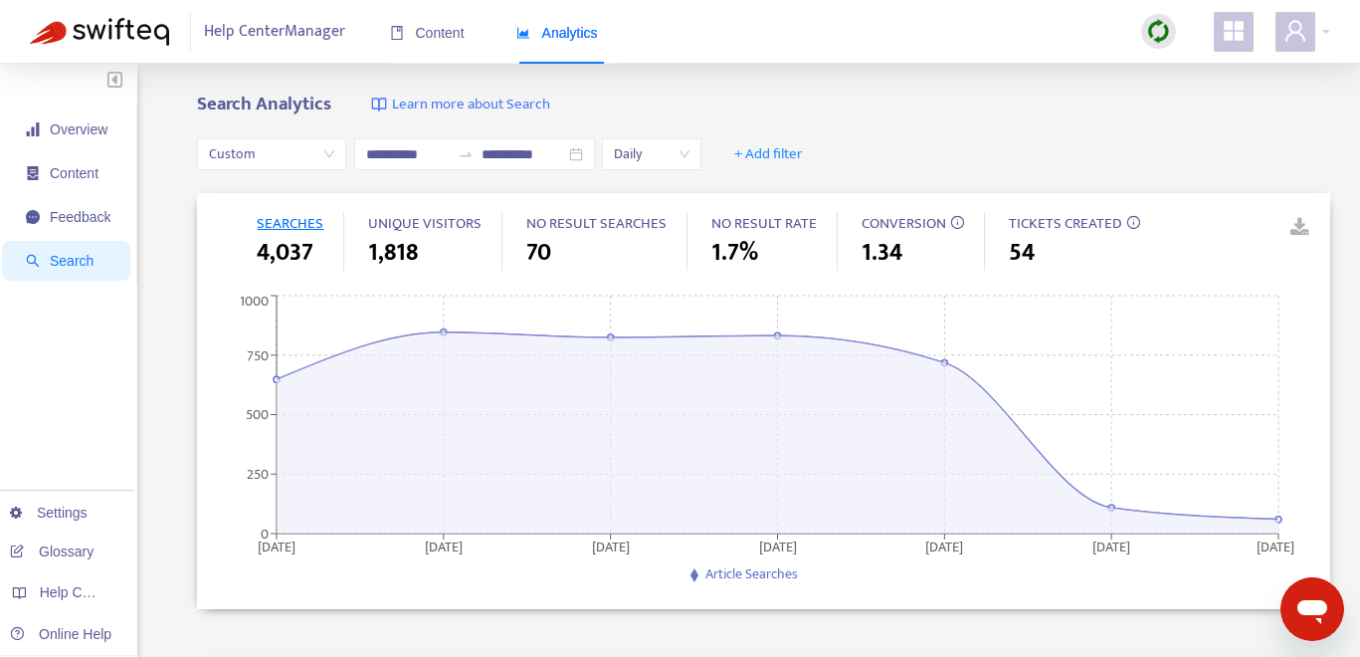
click at [1212, 228] on link at bounding box center [1286, 228] width 30 height 30
click at [780, 151] on span "+ Add filter" at bounding box center [768, 154] width 69 height 24
click at [800, 268] on span "Visitors" at bounding box center [783, 258] width 78 height 22
click at [817, 157] on div at bounding box center [779, 154] width 120 height 24
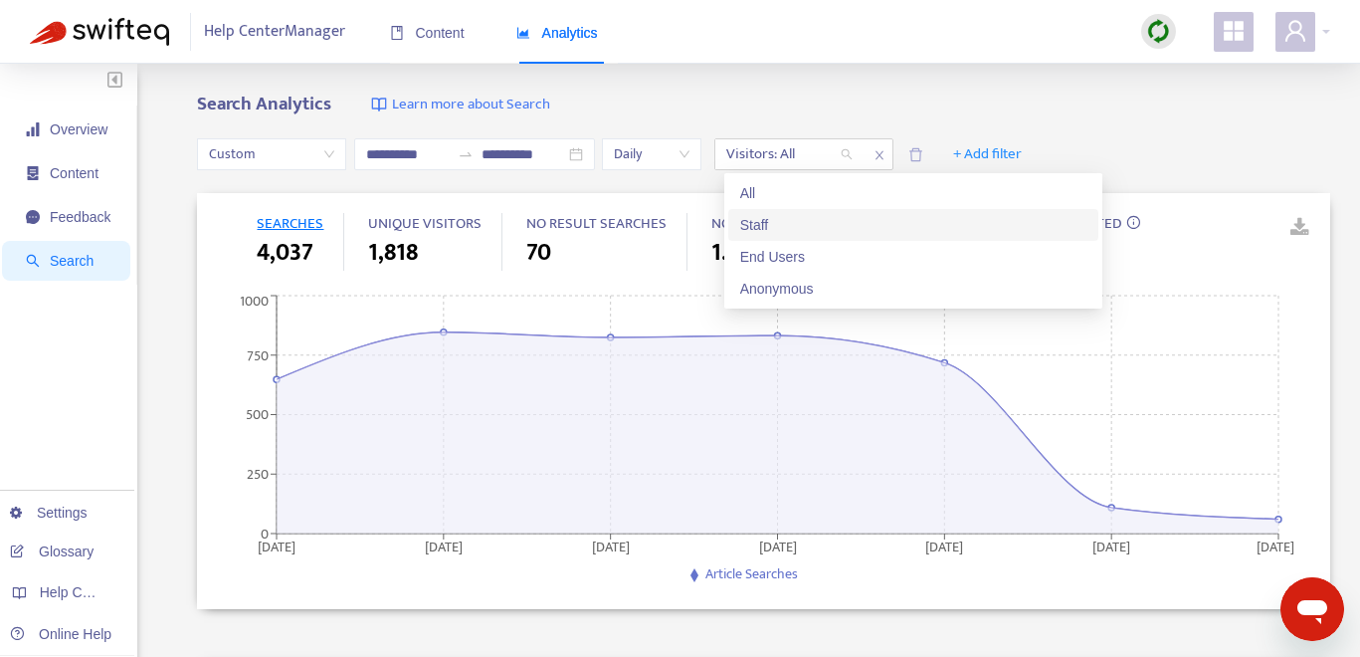
click at [814, 222] on div "Staff" at bounding box center [913, 225] width 346 height 22
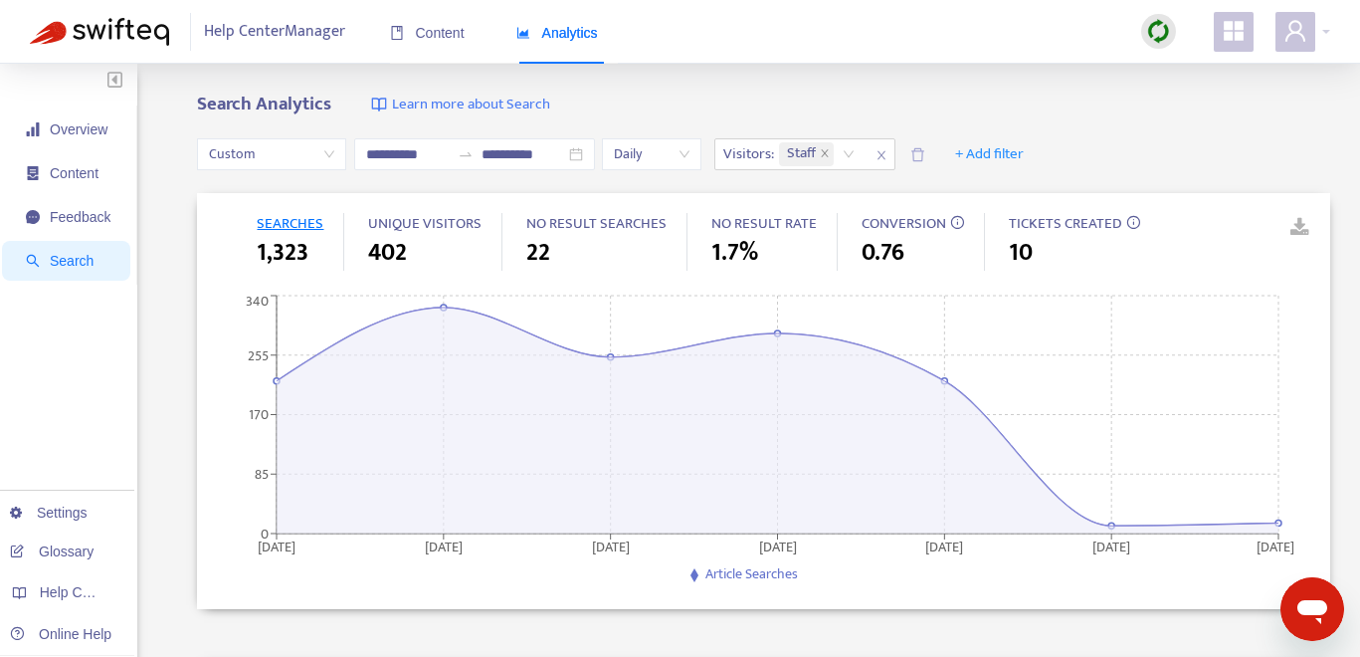
click at [1212, 223] on link at bounding box center [1286, 228] width 30 height 30
click at [888, 157] on icon "close" at bounding box center [882, 155] width 12 height 12
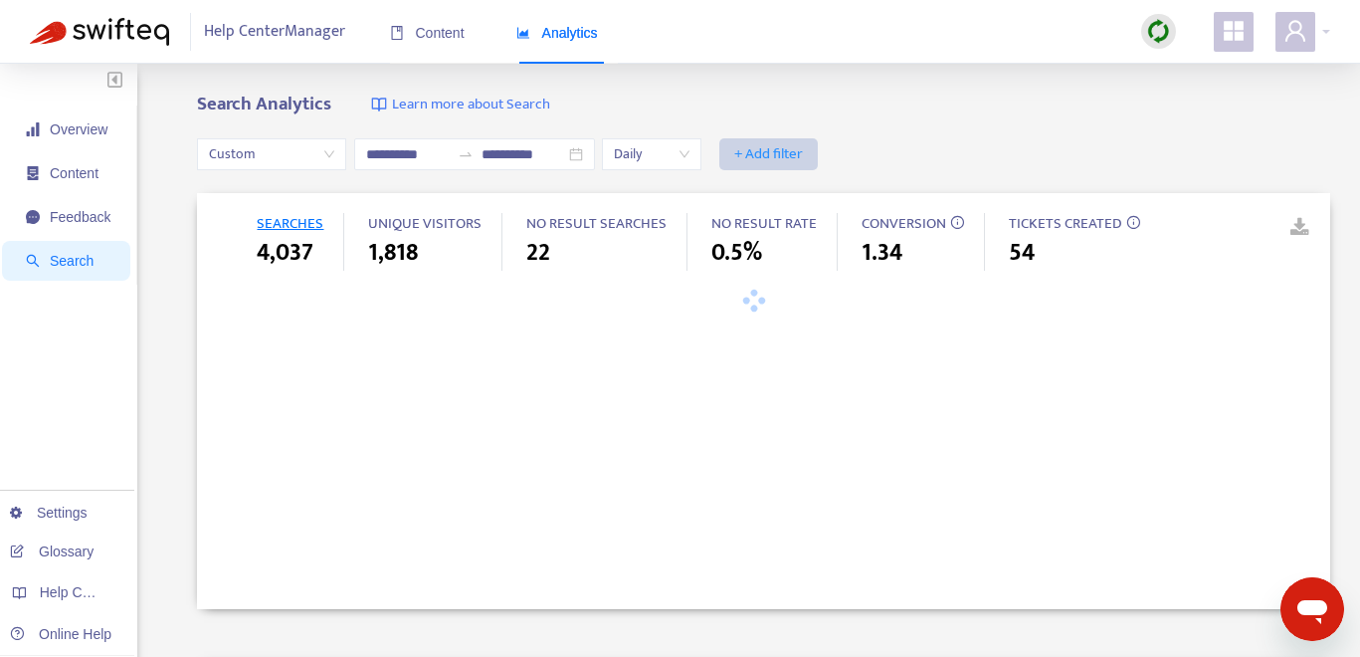
click at [764, 152] on span "+ Add filter" at bounding box center [768, 154] width 69 height 24
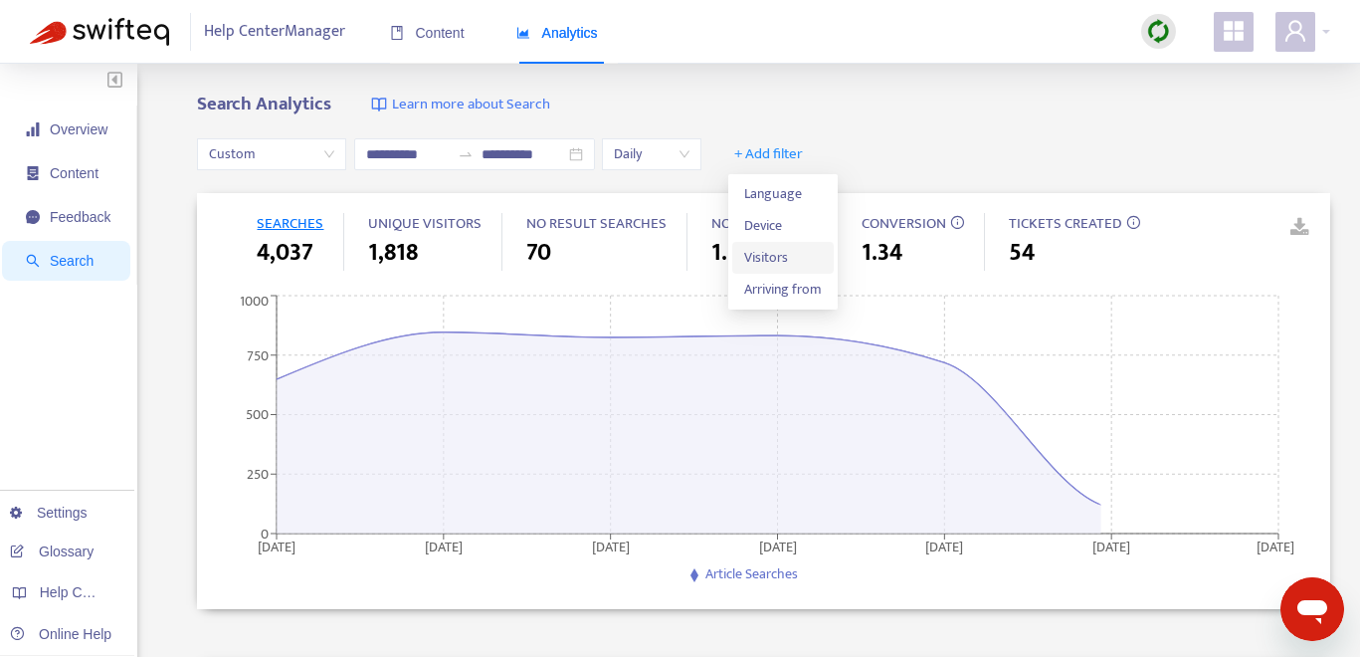
click at [808, 253] on span "Visitors" at bounding box center [783, 258] width 78 height 22
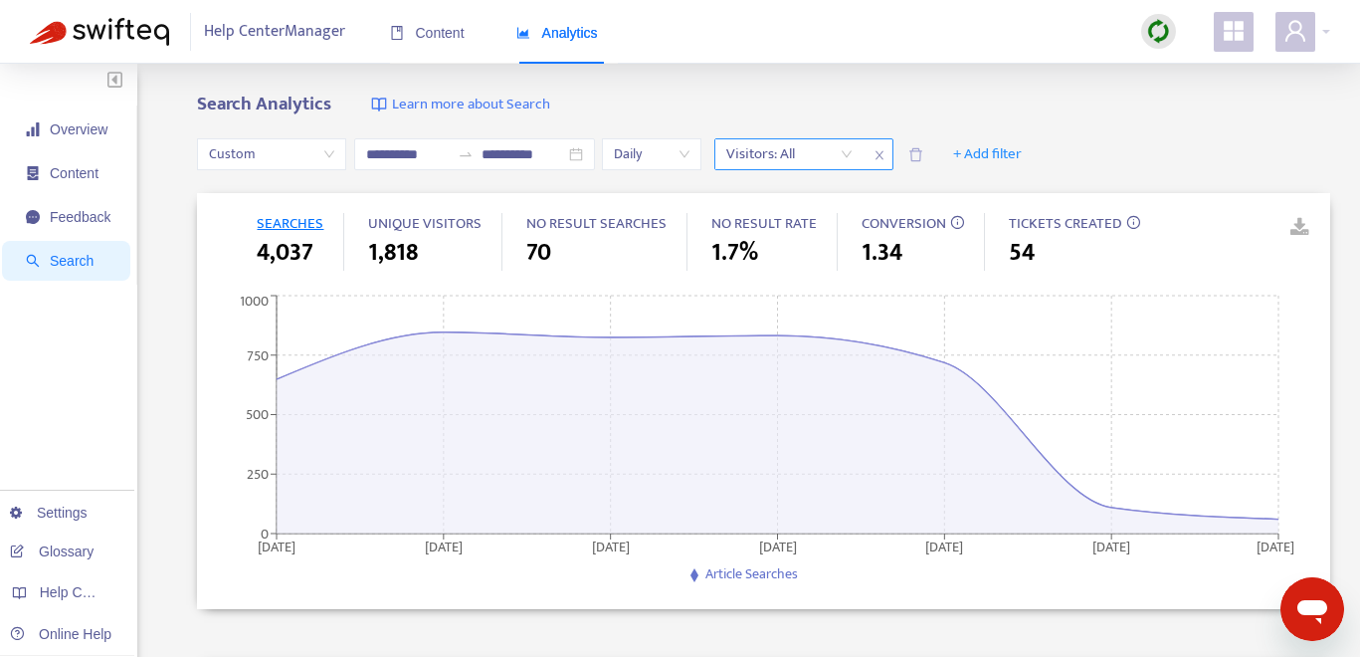
click at [827, 159] on div at bounding box center [779, 154] width 120 height 24
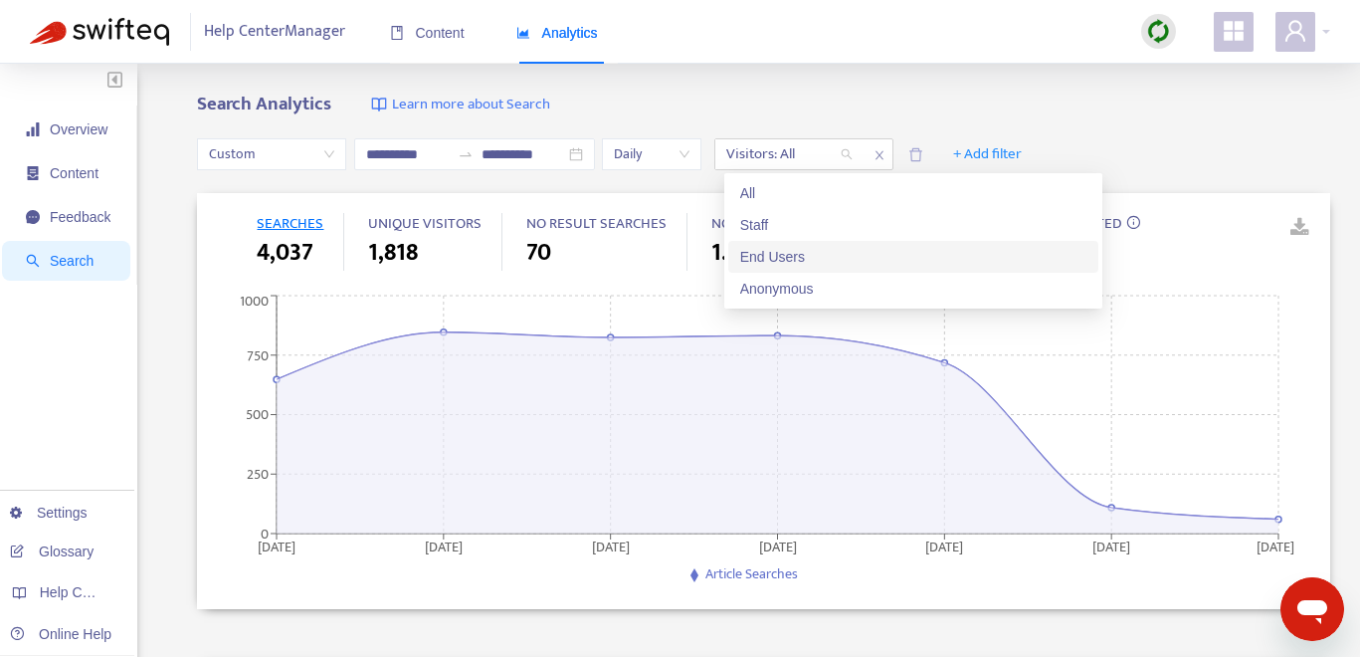
click at [829, 246] on div "End Users" at bounding box center [913, 257] width 346 height 22
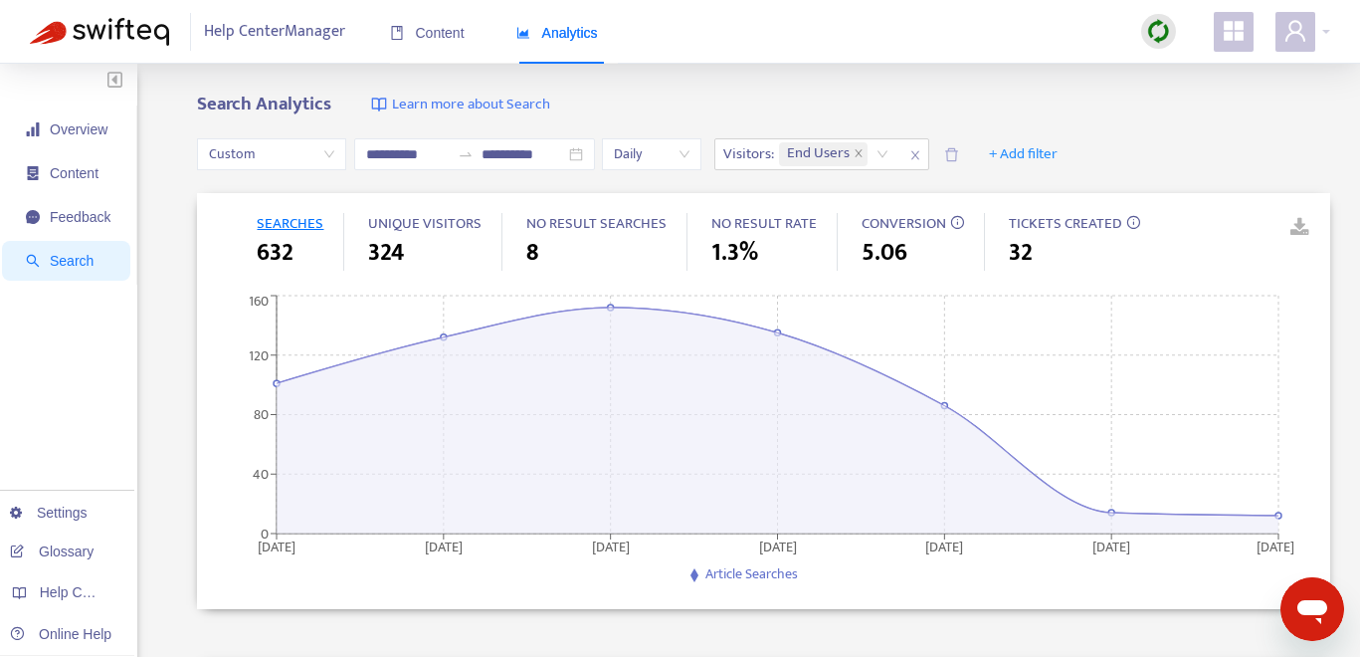
click at [1212, 222] on link at bounding box center [1286, 228] width 30 height 30
click at [917, 149] on icon "close" at bounding box center [915, 155] width 12 height 12
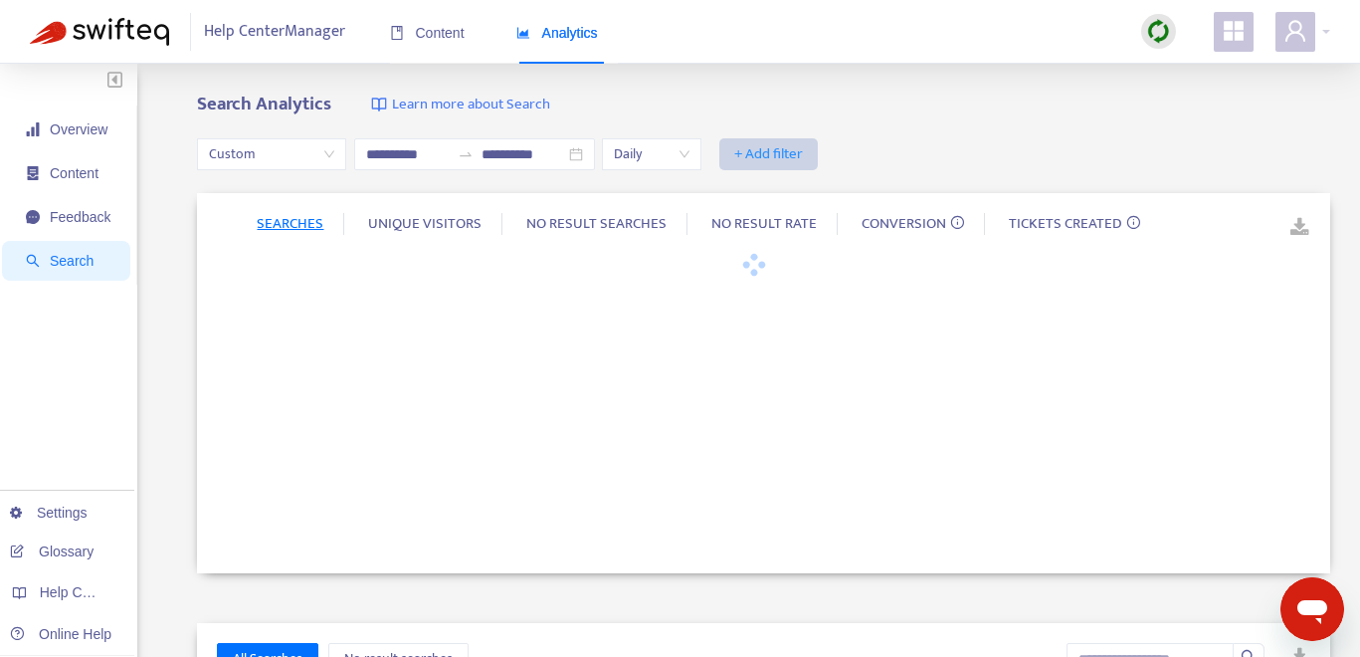
click at [770, 155] on span "+ Add filter" at bounding box center [768, 154] width 69 height 24
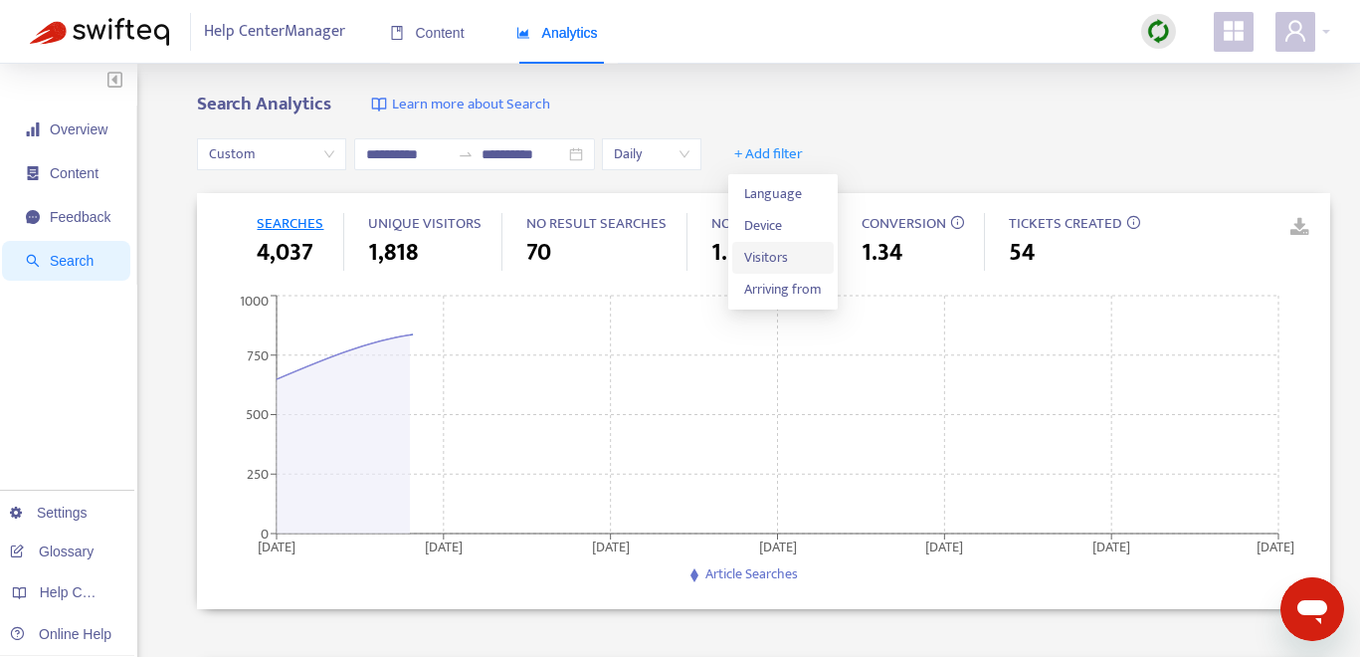
click at [790, 252] on span "Visitors" at bounding box center [783, 258] width 78 height 22
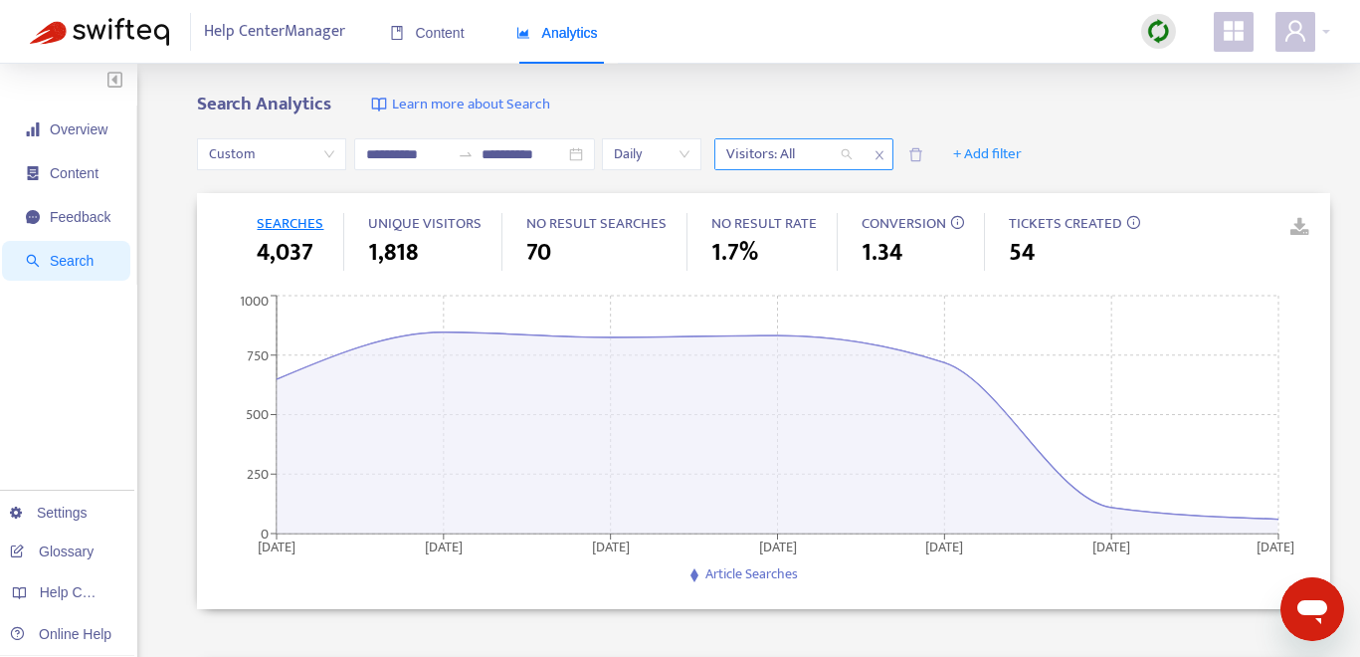
click at [854, 153] on div "Visitors: All" at bounding box center [789, 154] width 148 height 30
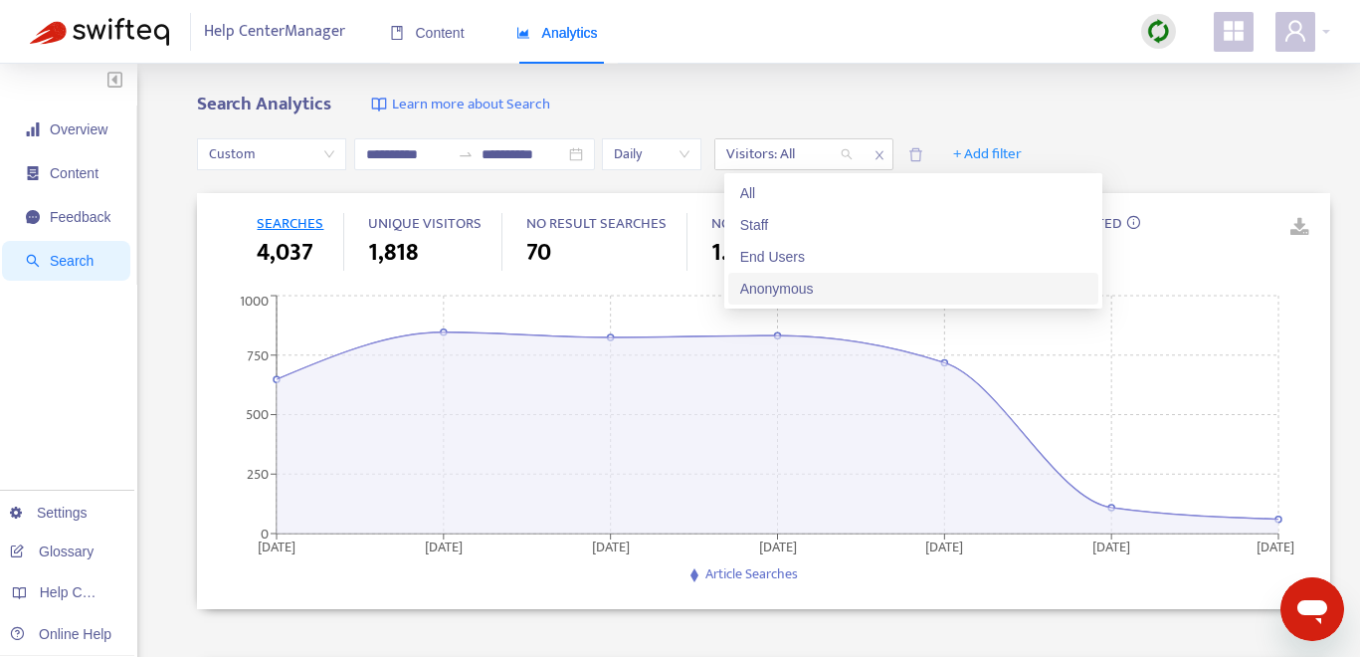
click at [835, 282] on div "Anonymous" at bounding box center [913, 289] width 346 height 22
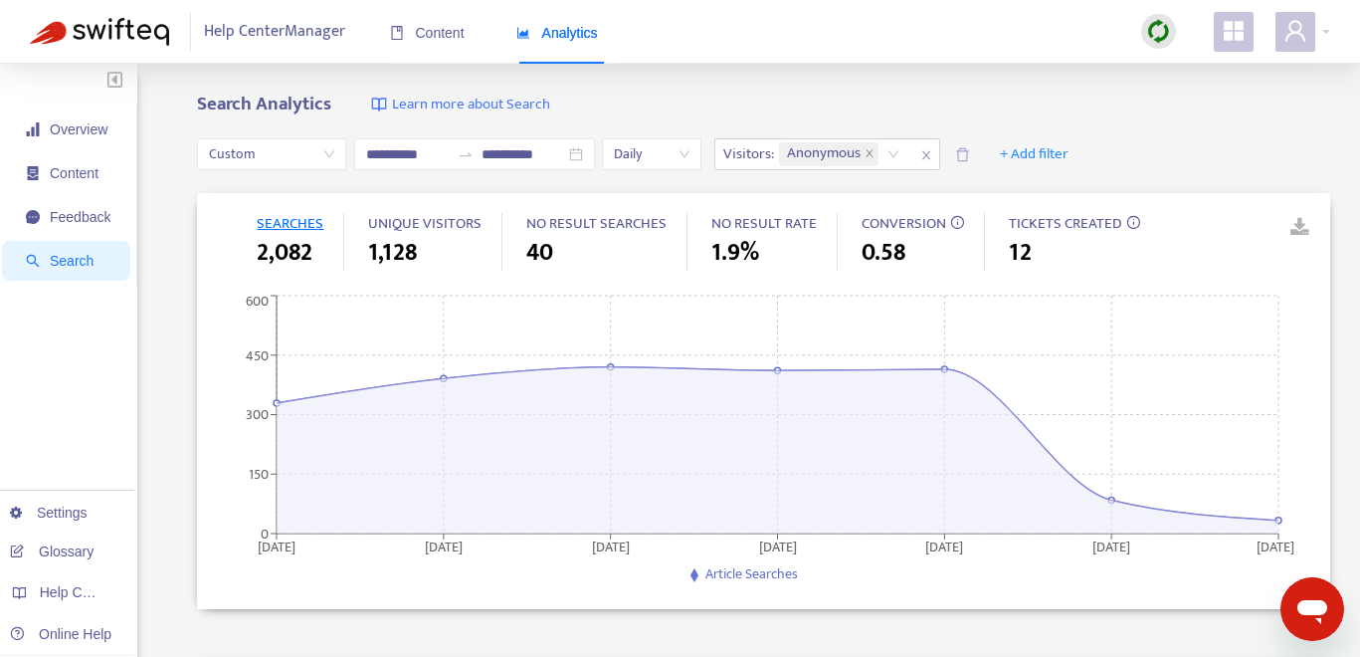
click at [1212, 227] on link at bounding box center [1286, 228] width 30 height 30
